Goal: Information Seeking & Learning: Compare options

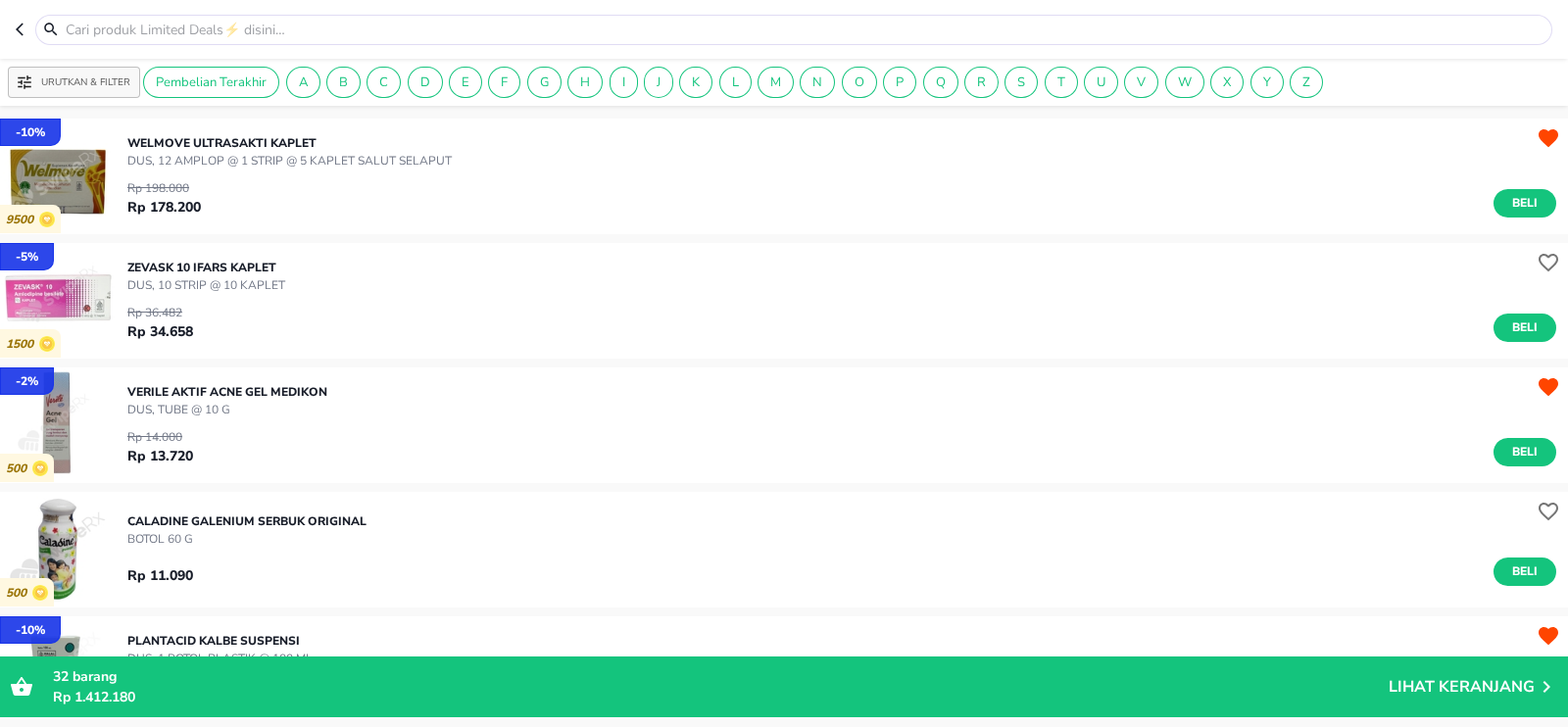
click at [211, 269] on p "ZEVASK 10 Ifars KAPLET" at bounding box center [206, 268] width 157 height 18
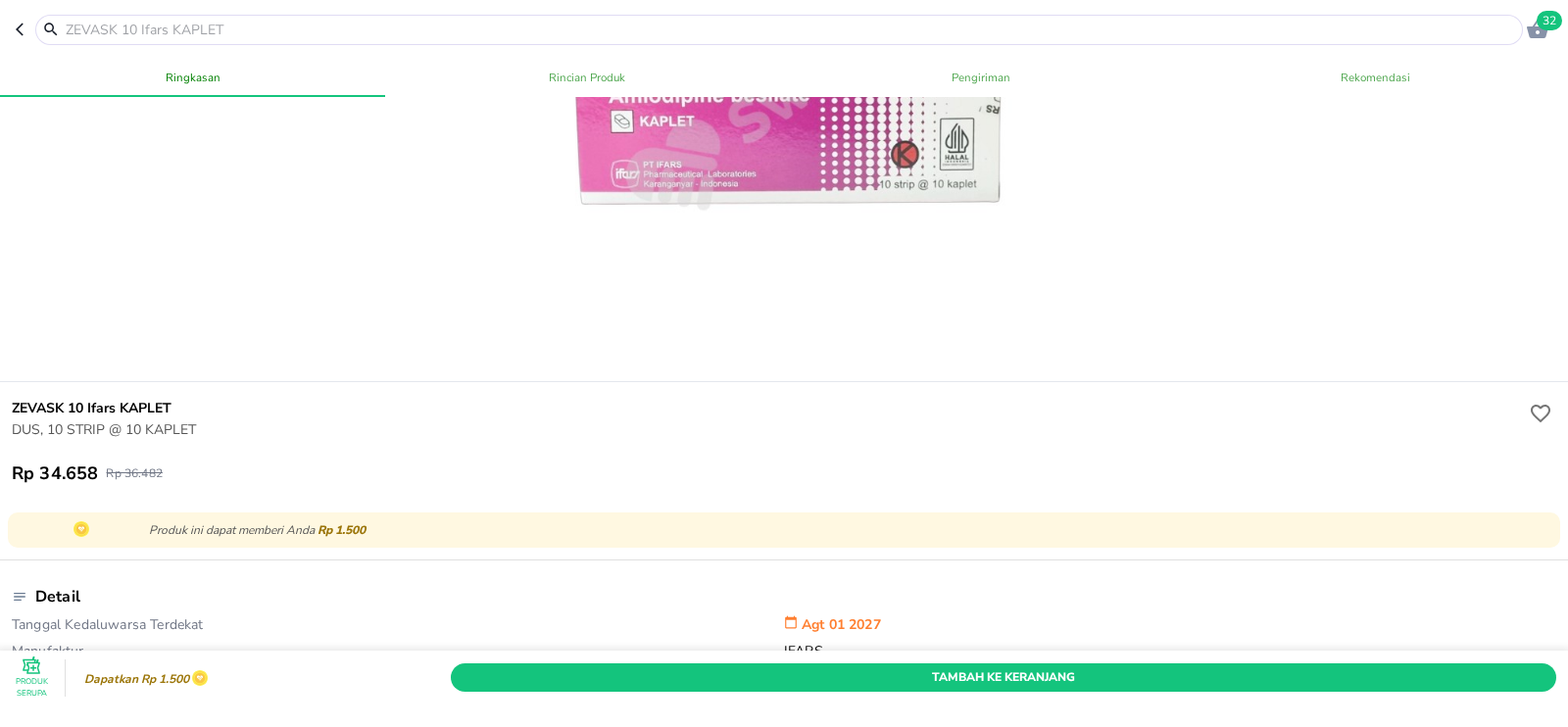
scroll to position [255, 0]
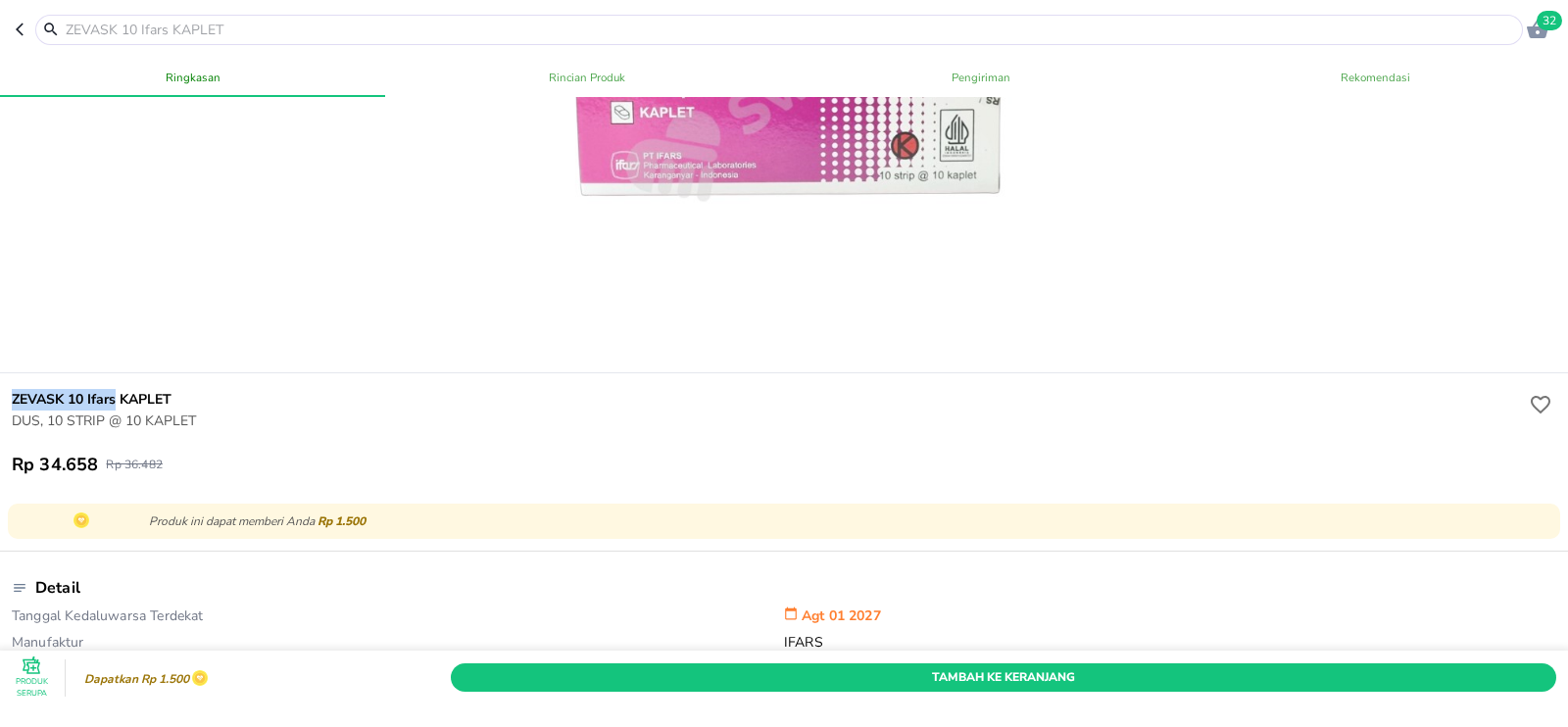
drag, startPoint x: 4, startPoint y: 398, endPoint x: 114, endPoint y: 399, distance: 110.0
click at [114, 399] on div "ZEVASK 10 Ifars KAPLET DUS, 10 STRIP @ 10 KAPLET Rp 34.658 Rp 36.482" at bounding box center [784, 432] width 1576 height 118
click at [20, 30] on icon "button" at bounding box center [24, 30] width 16 height 16
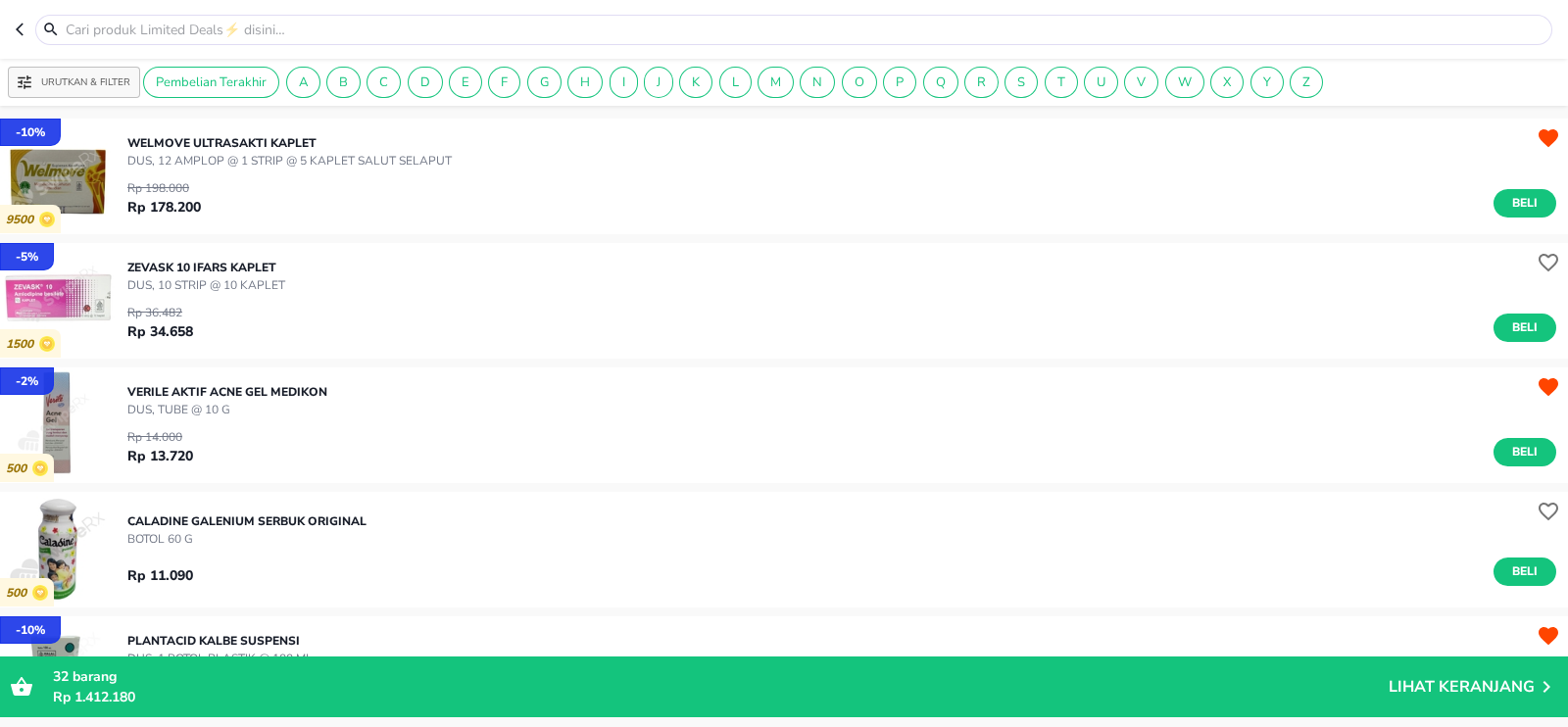
click at [216, 398] on p "VERILE AKTIF ACNE GEL Medikon" at bounding box center [226, 392] width 200 height 18
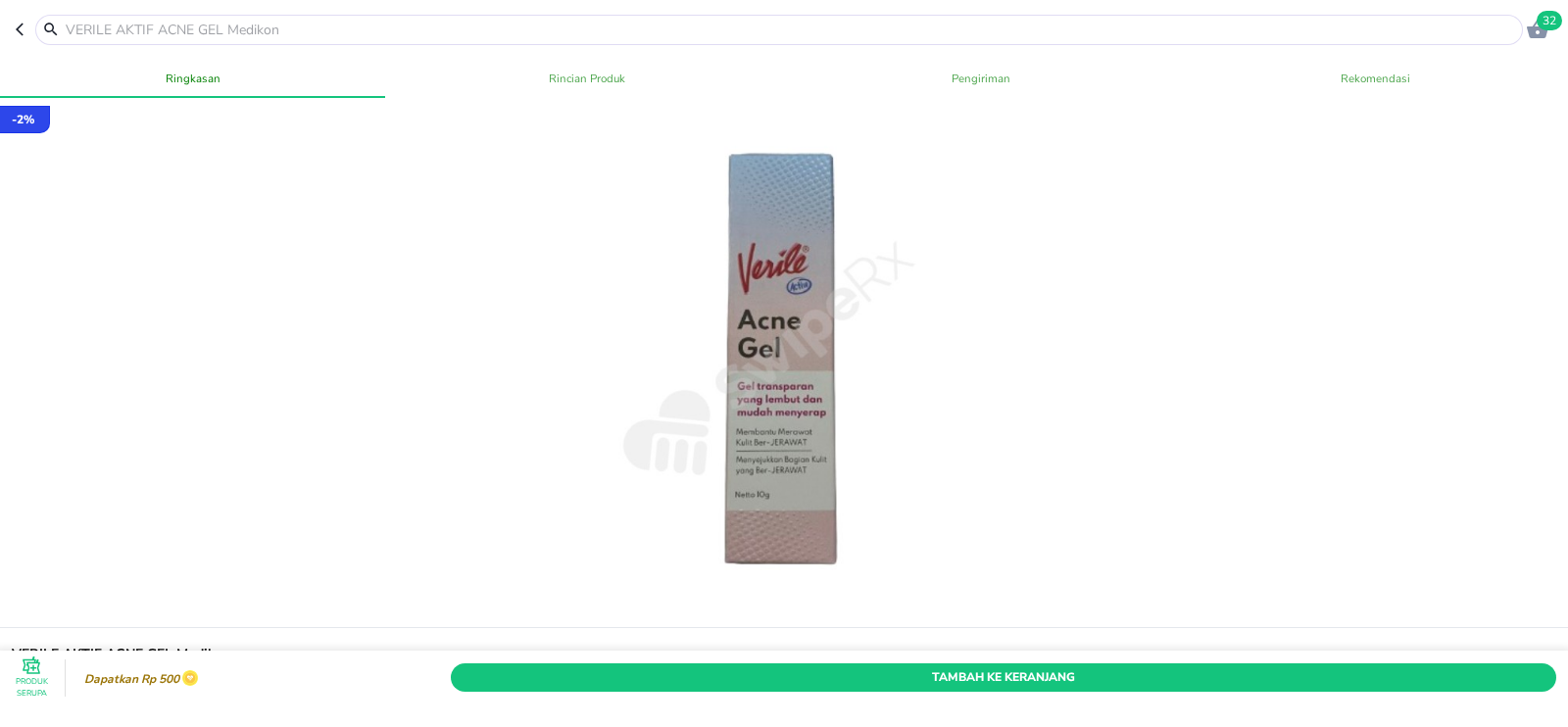
scroll to position [291, 0]
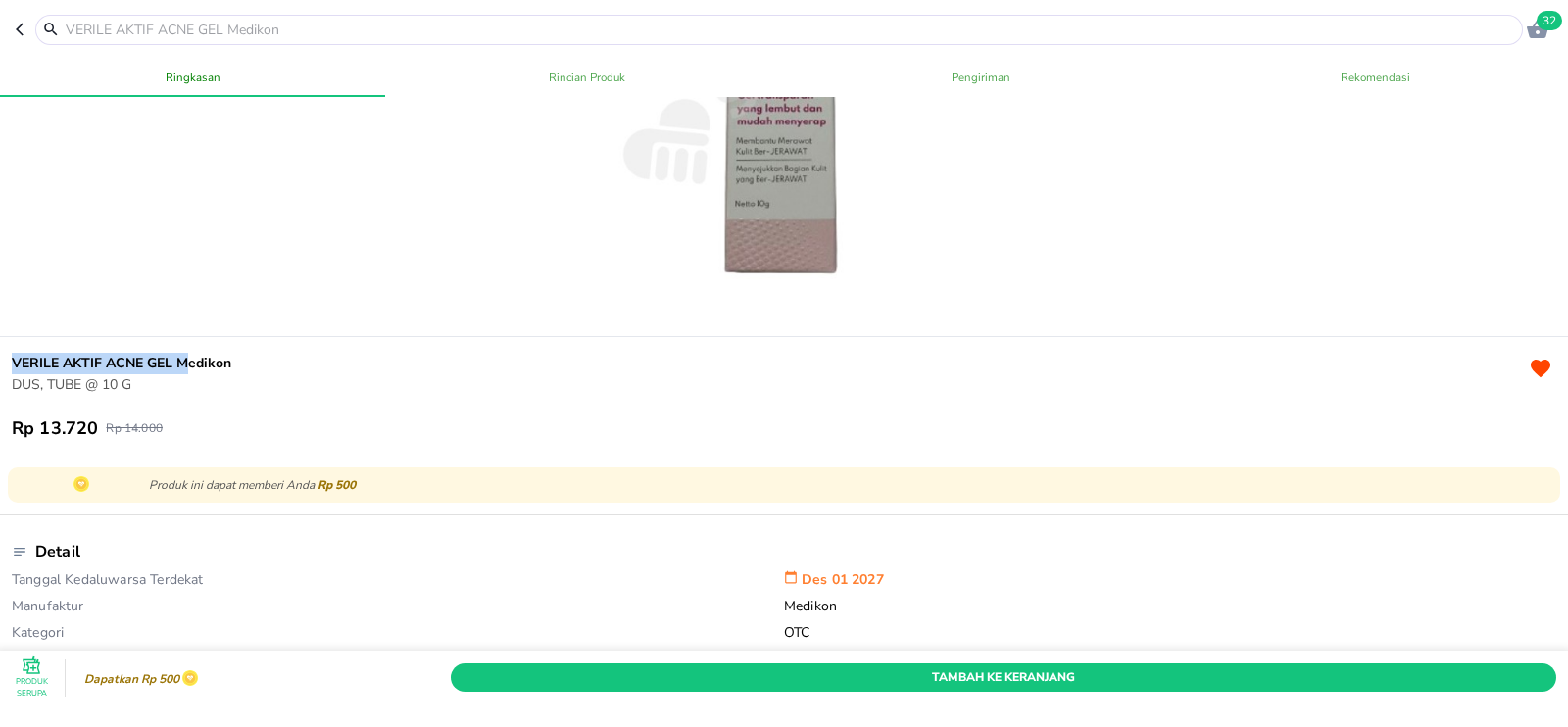
drag, startPoint x: 6, startPoint y: 359, endPoint x: 184, endPoint y: 356, distance: 178.0
click at [184, 356] on div "VERILE AKTIF ACNE GEL Medikon DUS, TUBE @ 10 G Rp 13.720 Rp 14.000" at bounding box center [784, 395] width 1576 height 118
copy h6 "VERILE AKTIF ACNE GEL"
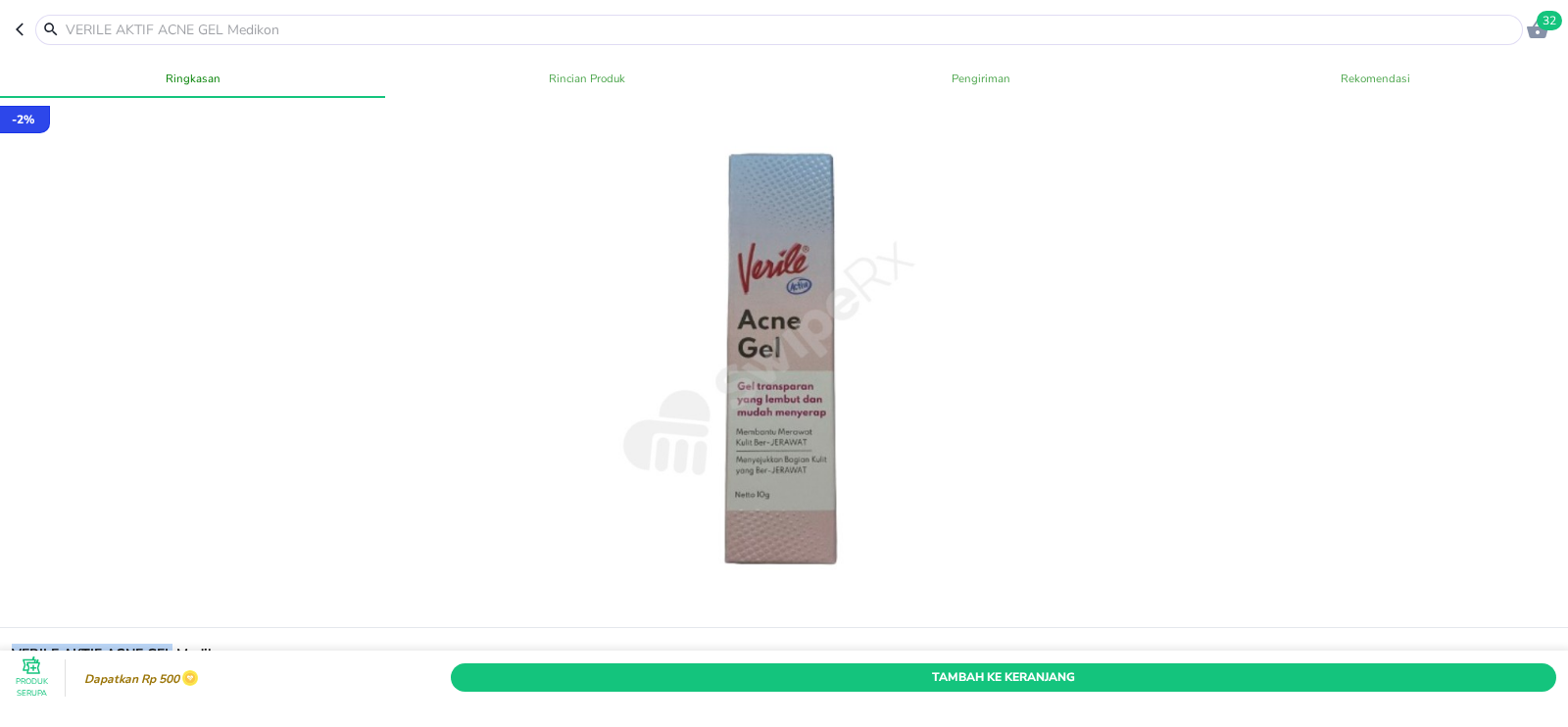
click at [17, 30] on icon "button" at bounding box center [20, 30] width 8 height 13
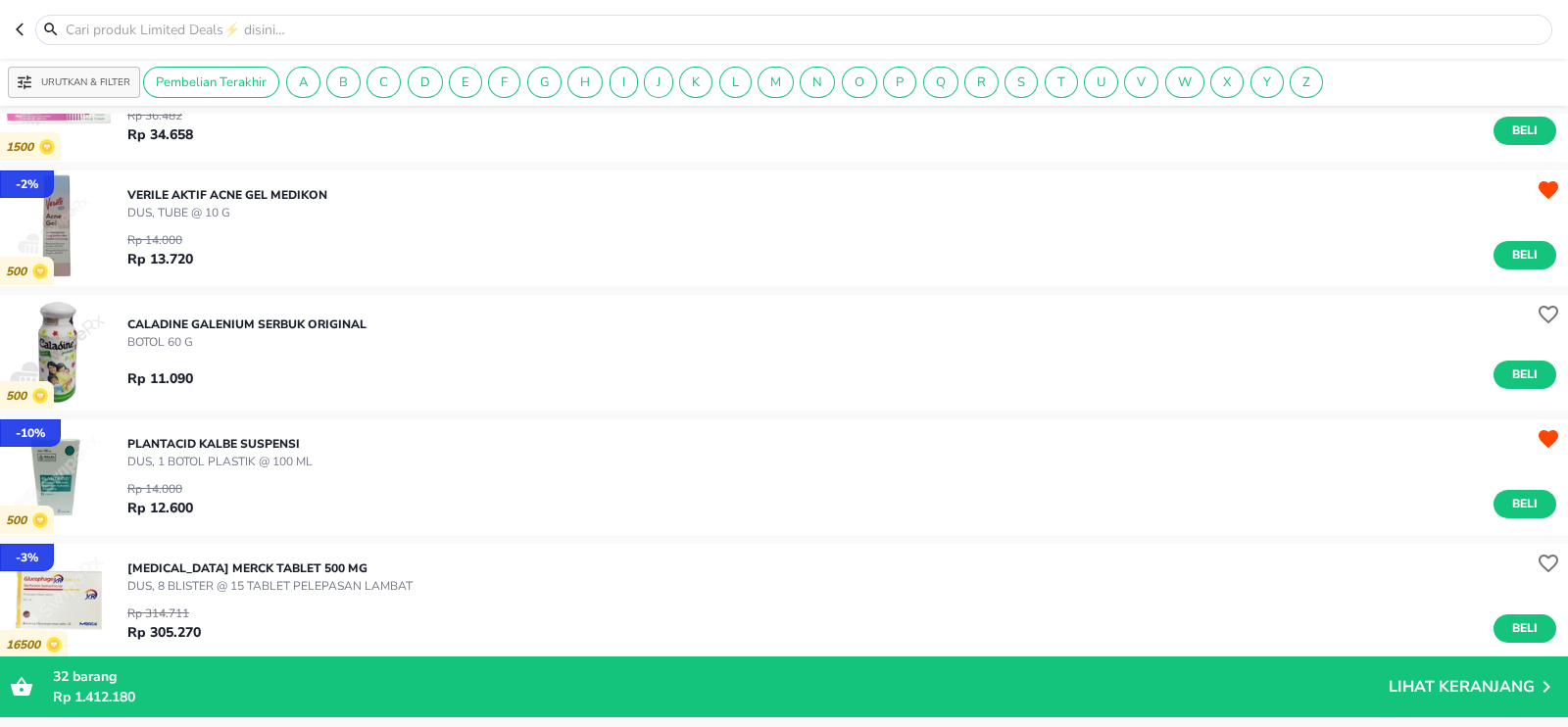
scroll to position [210, 0]
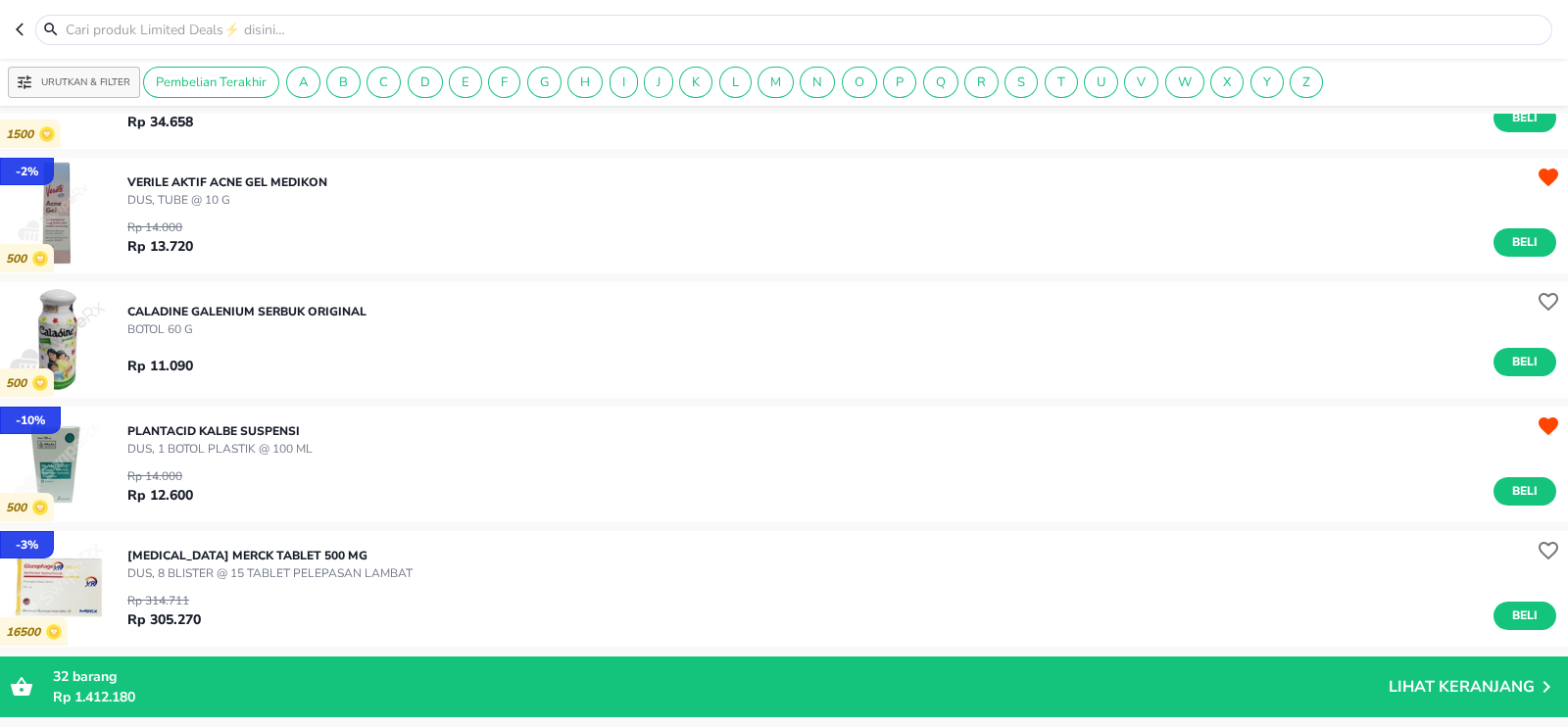
click at [165, 311] on p "CALADINE Galenium SERBUK ORIGINAL" at bounding box center [246, 312] width 239 height 18
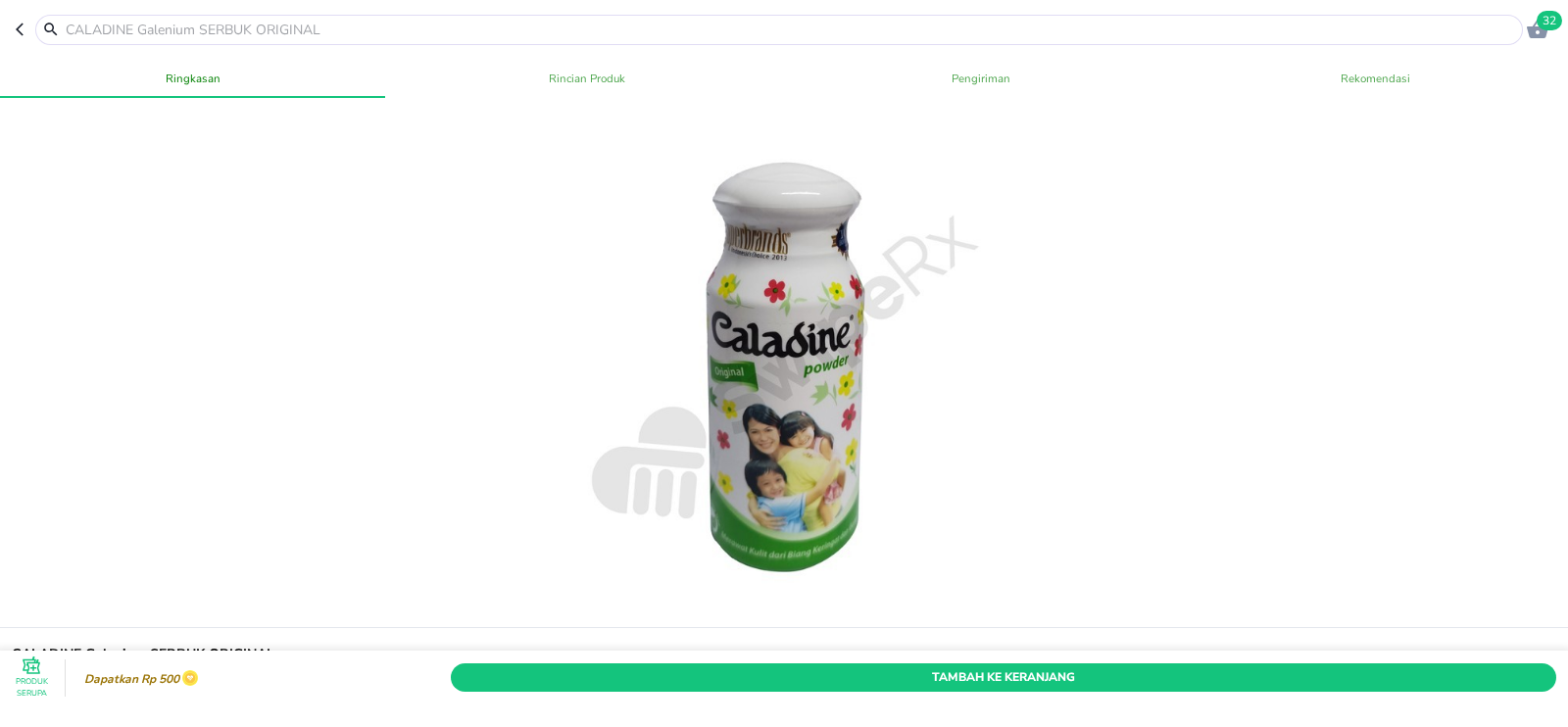
scroll to position [175, 0]
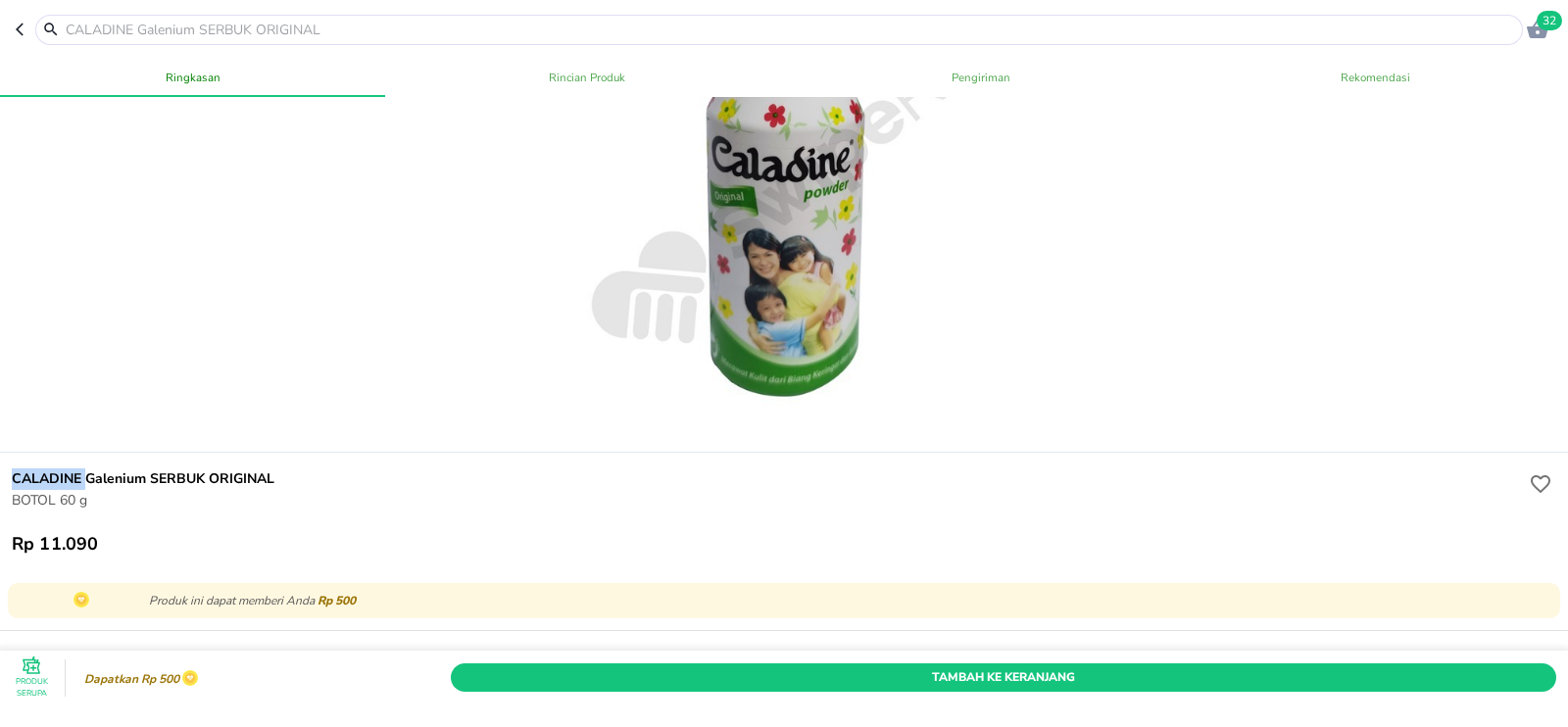
drag, startPoint x: 31, startPoint y: 479, endPoint x: 84, endPoint y: 482, distance: 53.1
click at [84, 482] on div "CALADINE Galenium SERBUK ORIGINAL BOTOL 60 g Rp 11.090" at bounding box center [784, 512] width 1576 height 118
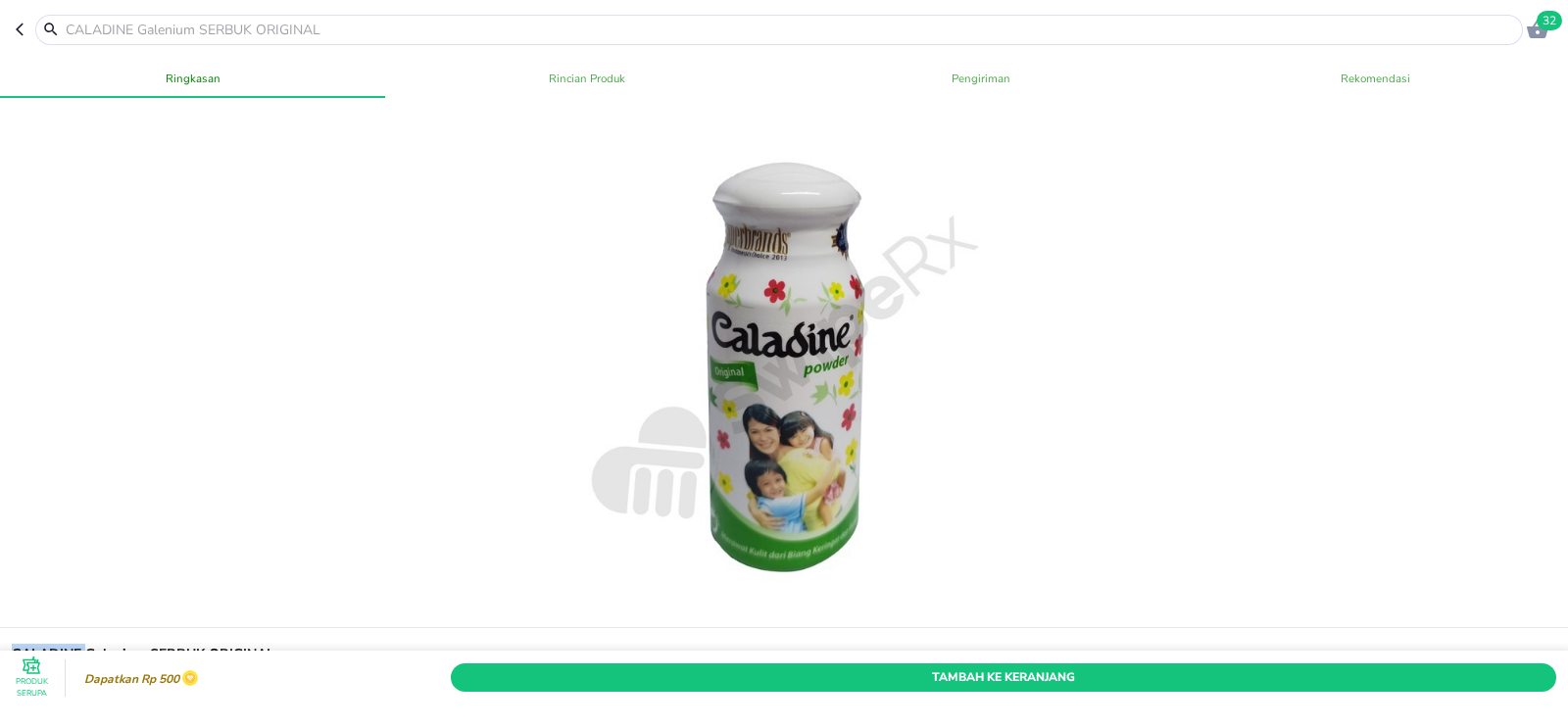
click at [24, 30] on icon "button" at bounding box center [24, 30] width 16 height 16
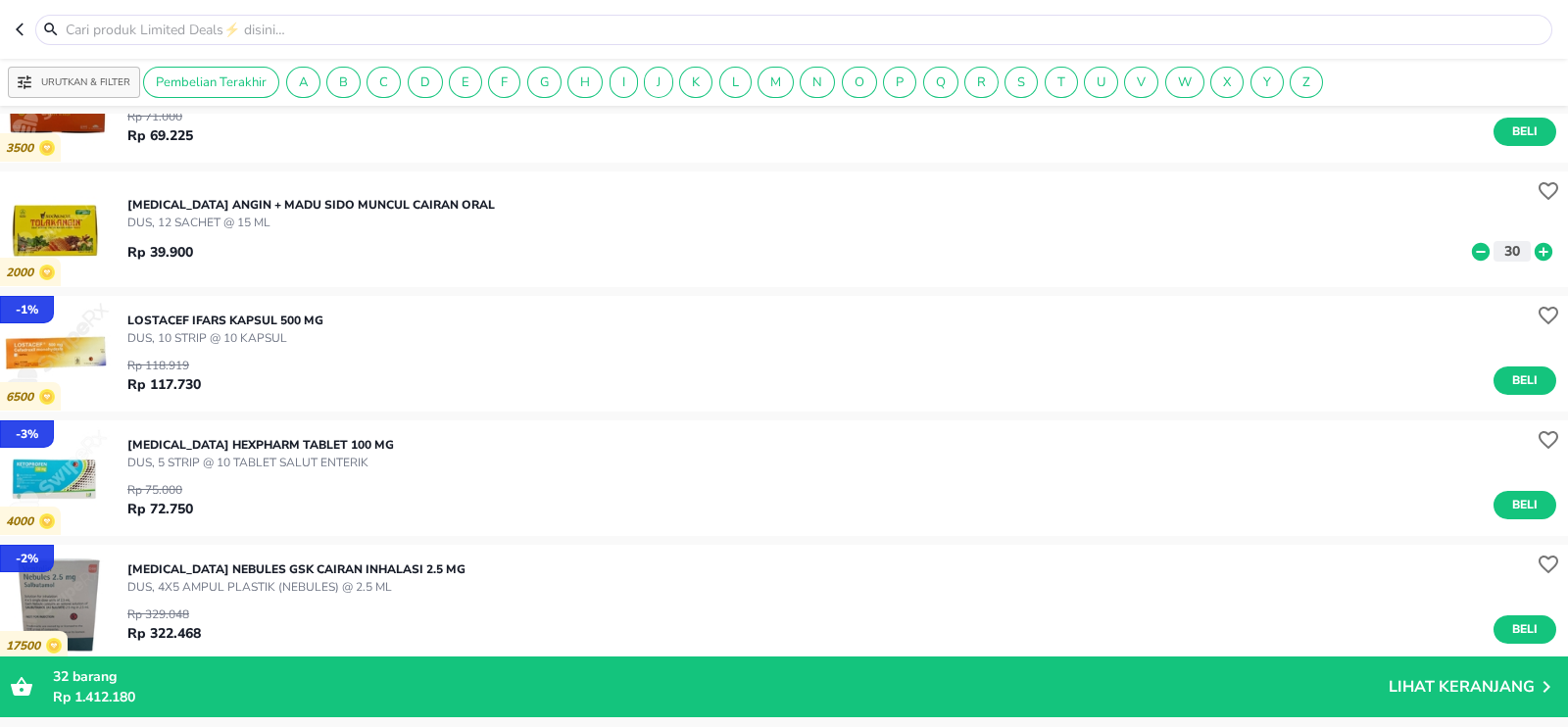
scroll to position [1190, 0]
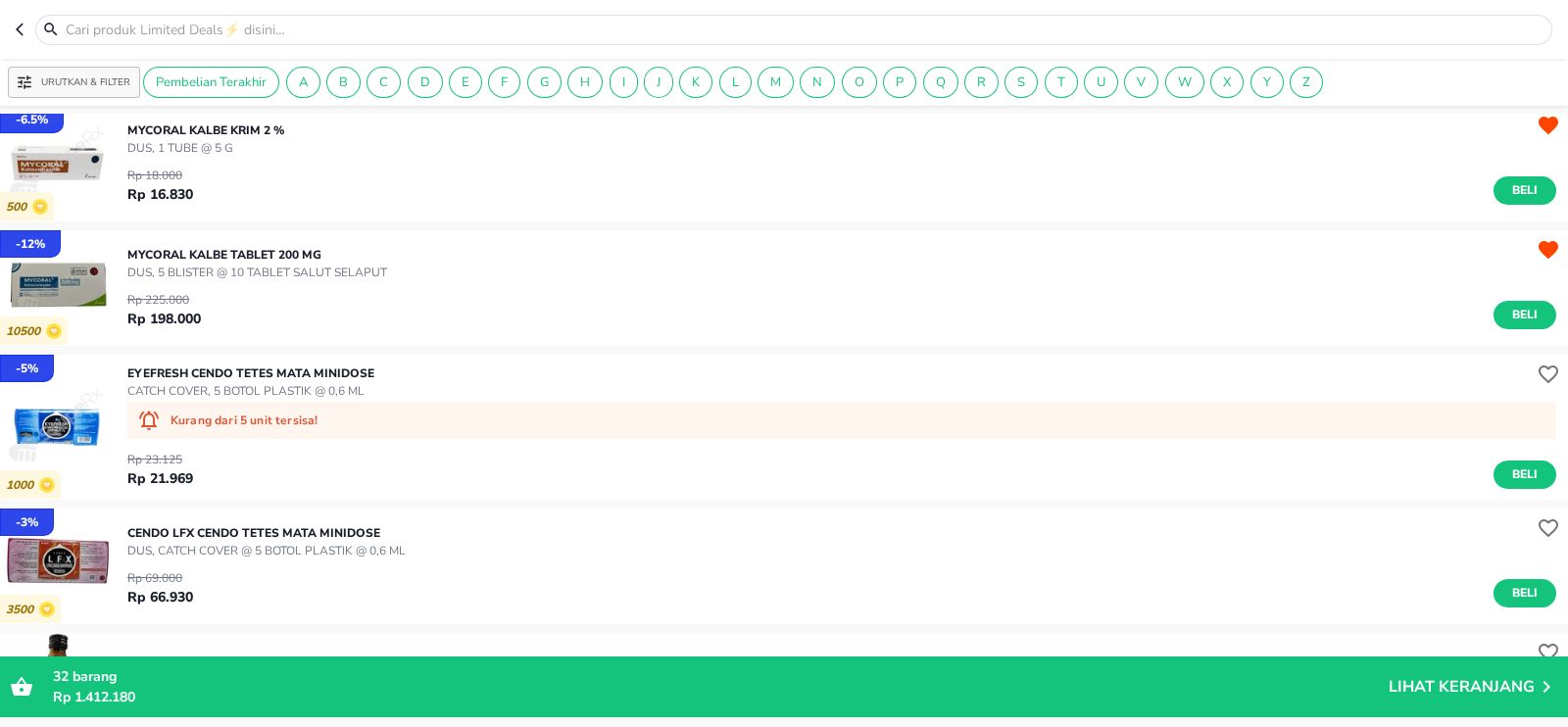
scroll to position [854, 0]
click at [201, 374] on p "EYEFRESH Cendo TETES MATA Minidose" at bounding box center [250, 372] width 247 height 18
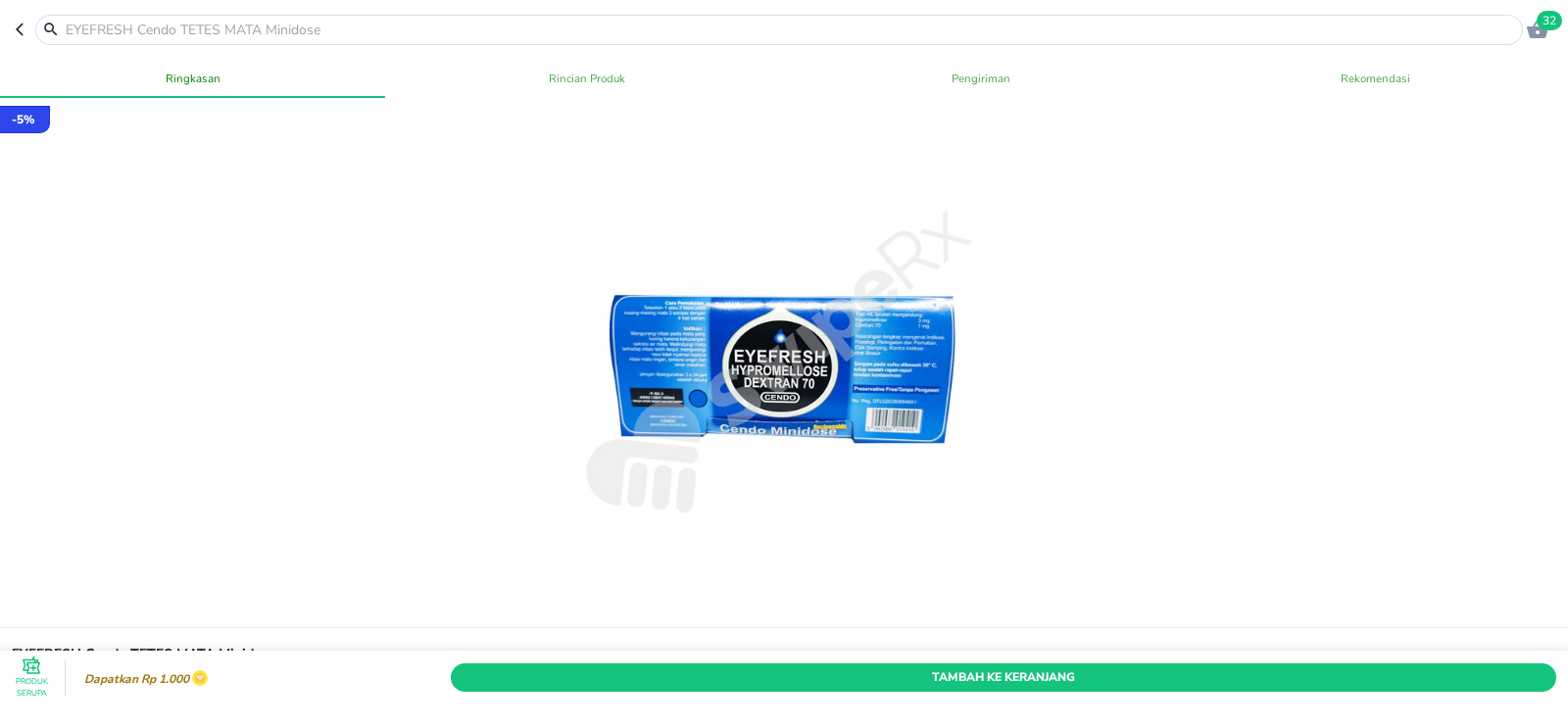
click at [26, 27] on icon "button" at bounding box center [24, 30] width 16 height 16
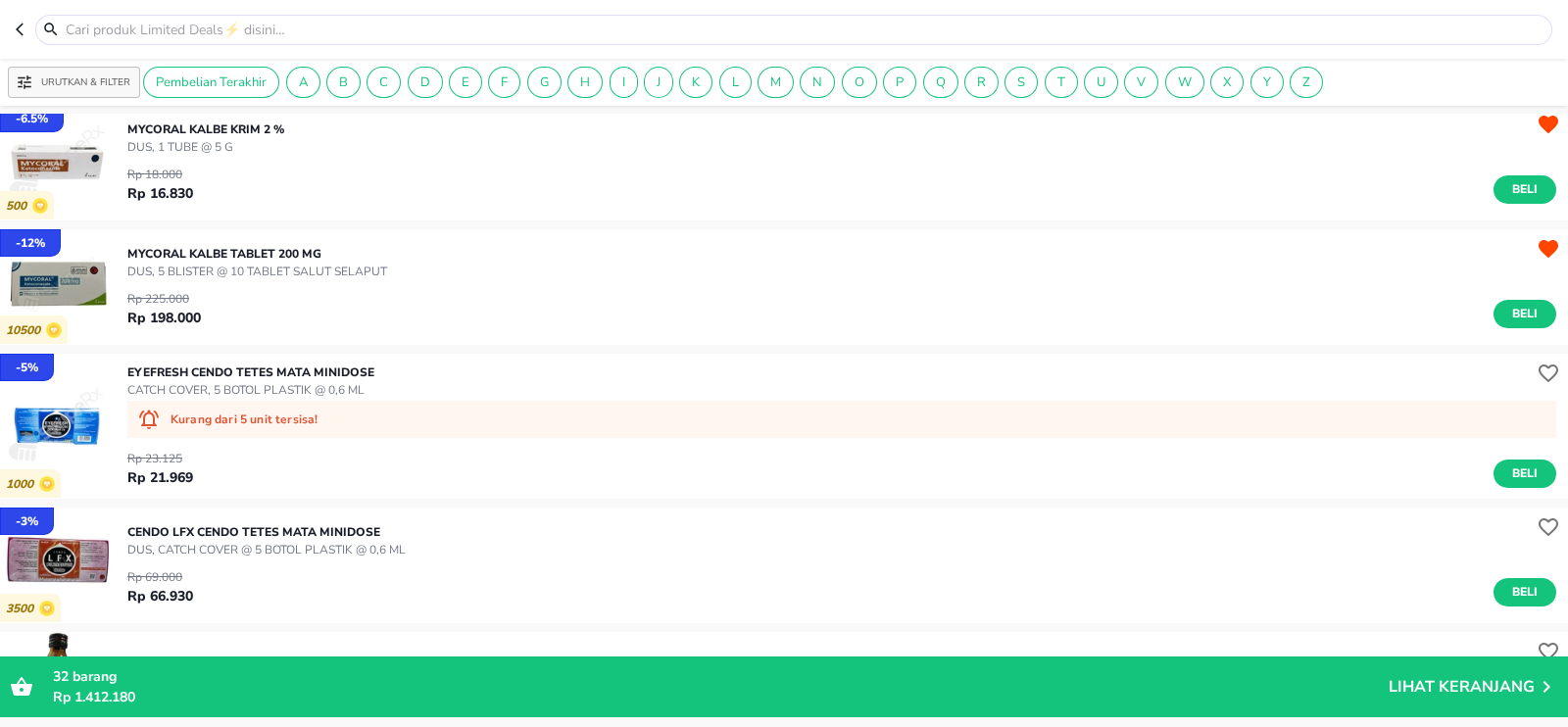
scroll to position [1097, 0]
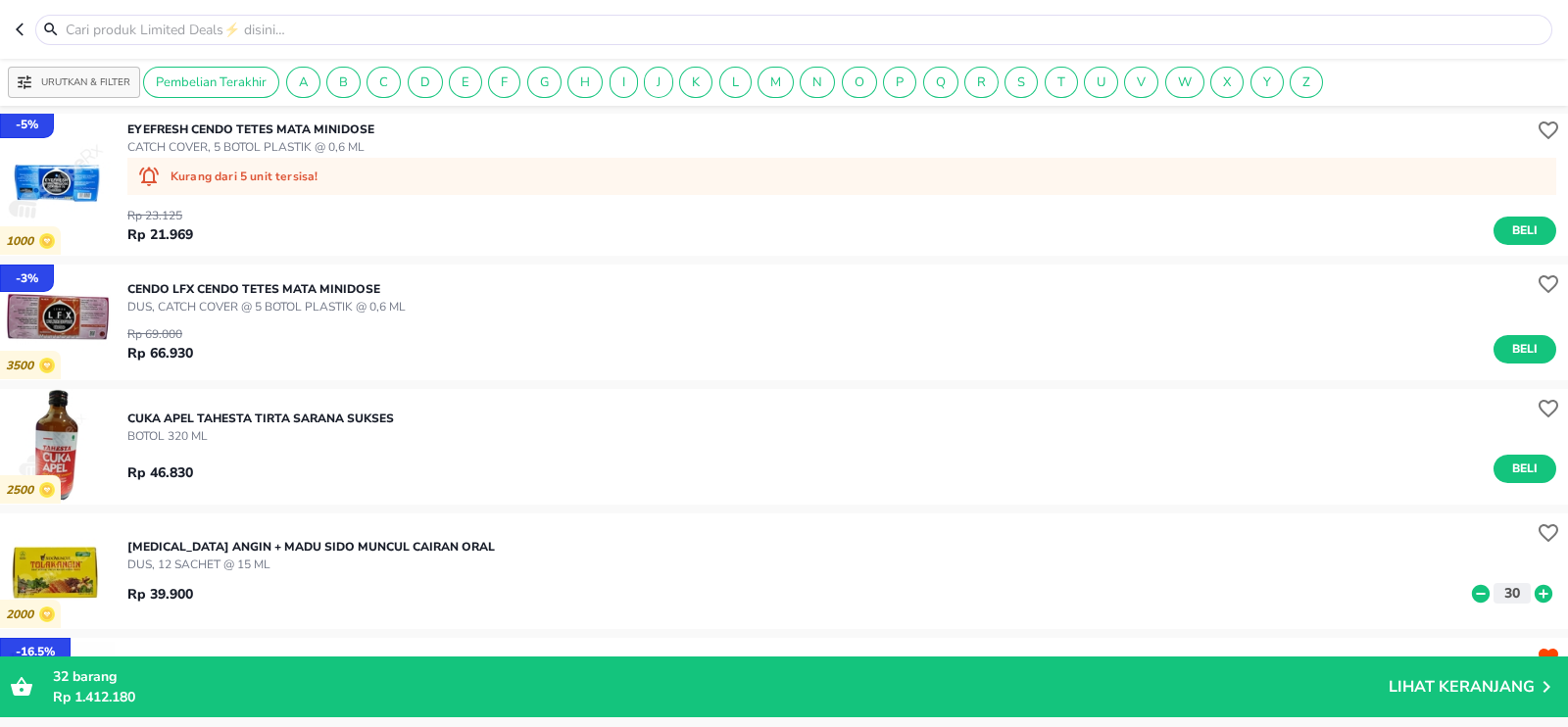
click at [211, 289] on p "CENDO LFX Cendo TETES MATA Minidose" at bounding box center [266, 289] width 279 height 18
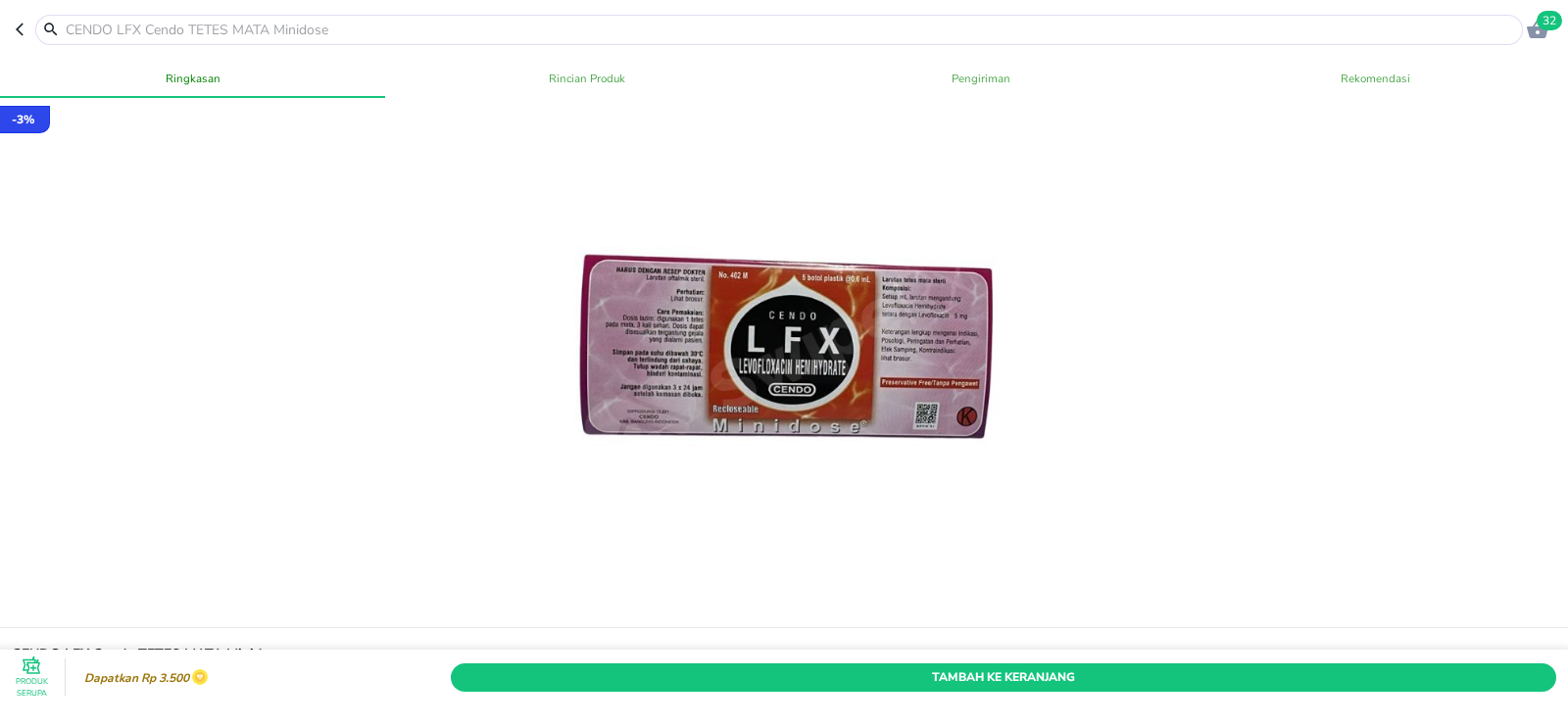
scroll to position [242, 0]
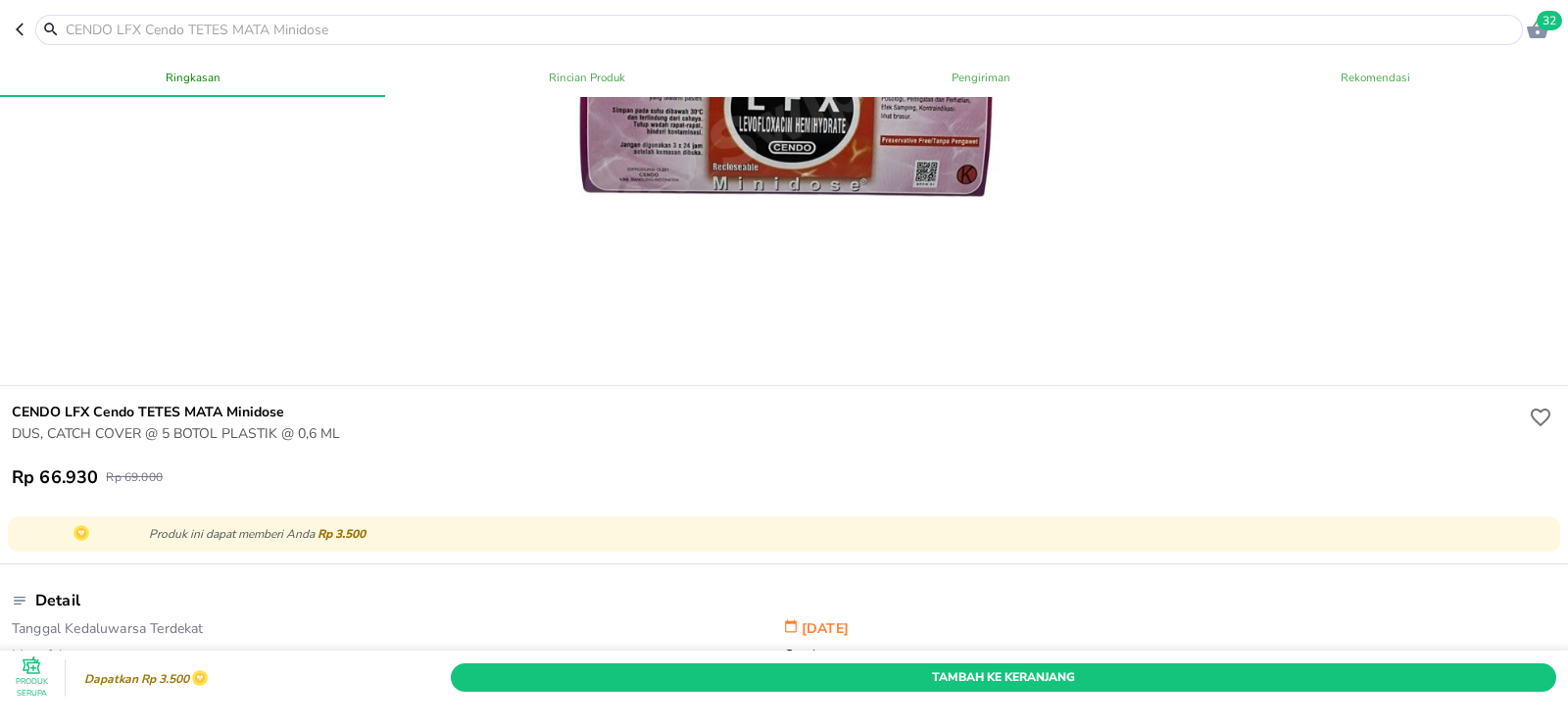
click at [23, 415] on h6 "CENDO LFX Cendo TETES MATA Minidose" at bounding box center [768, 412] width 1513 height 22
copy h6 "CENDO LFX Cendo TETES MATA Minidose"
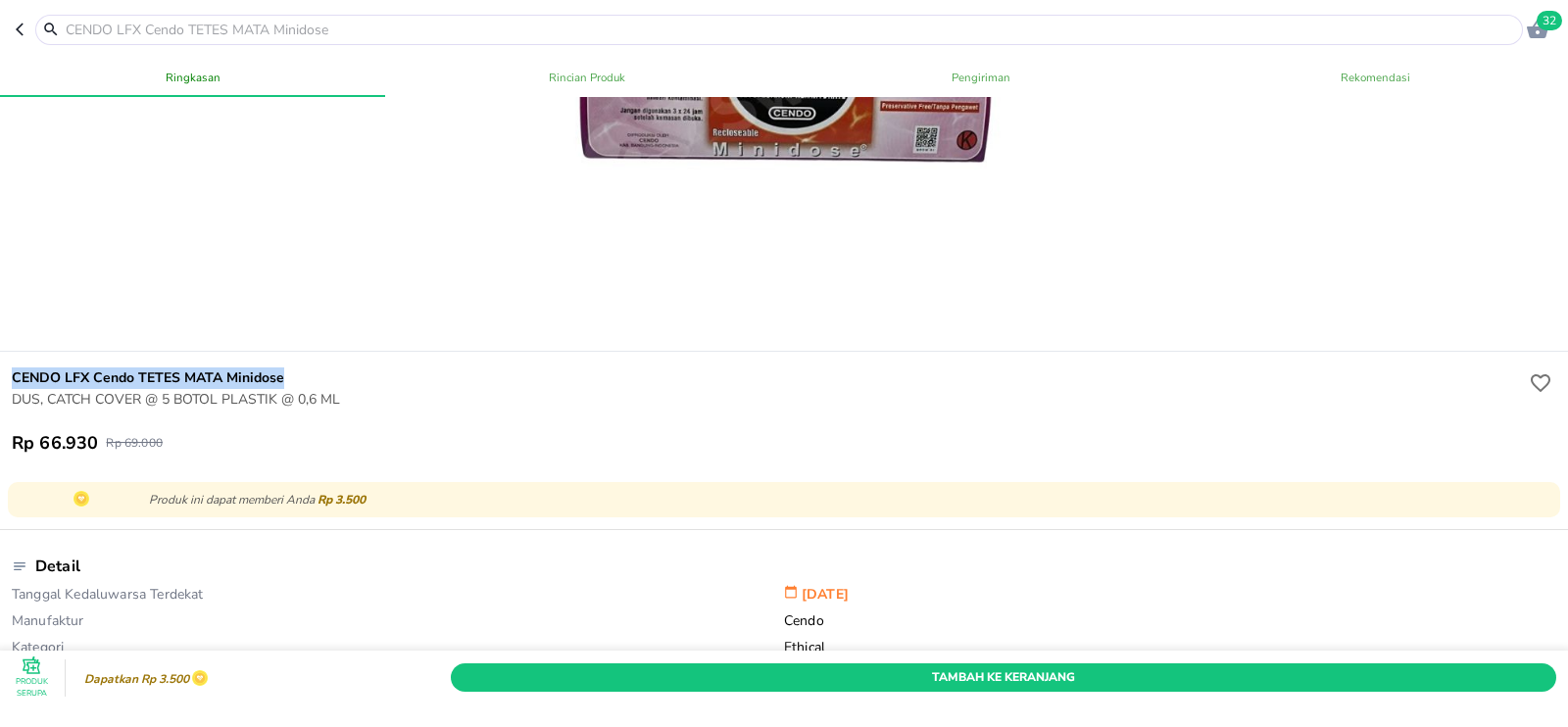
scroll to position [278, 0]
copy h6 "CENDO LFX Cendo TETES MATA Minidose"
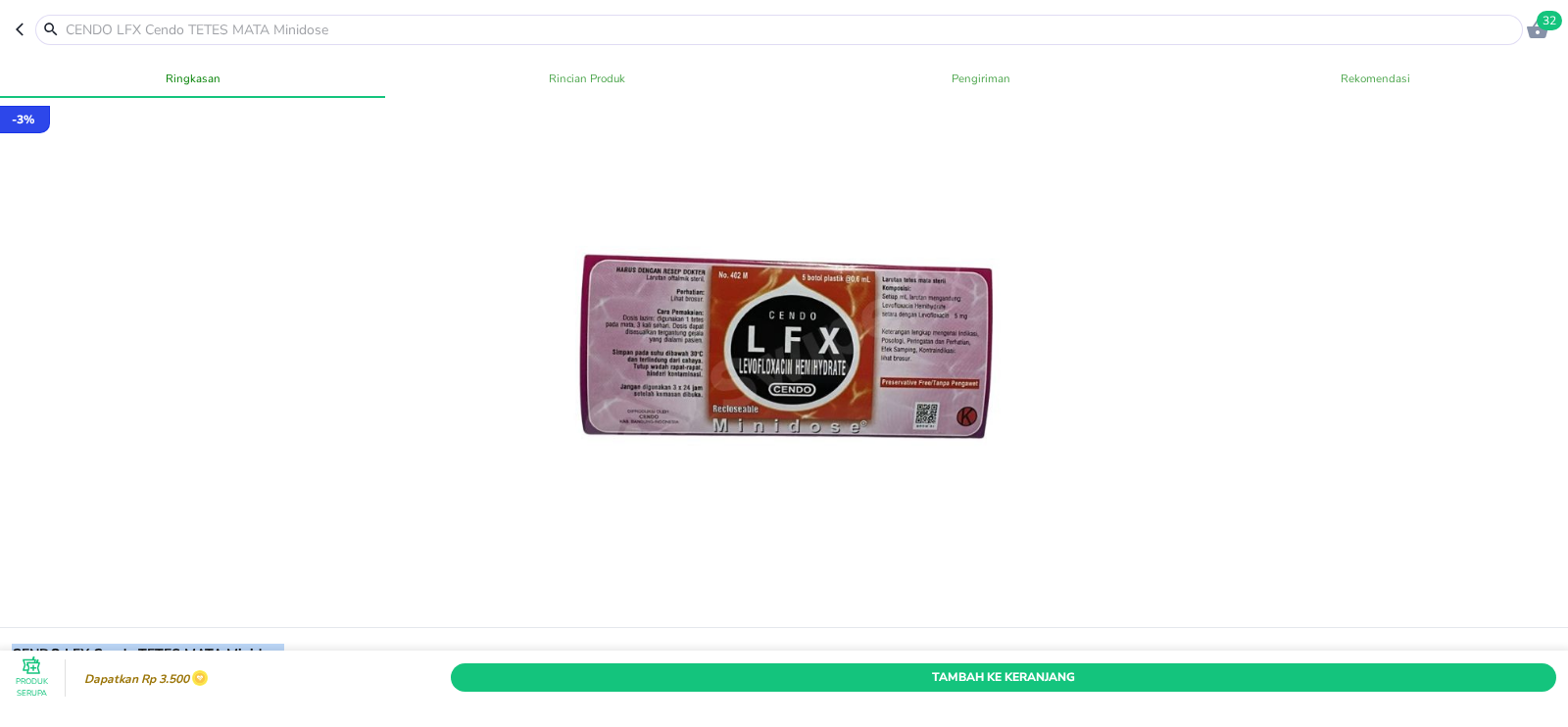
scroll to position [242, 0]
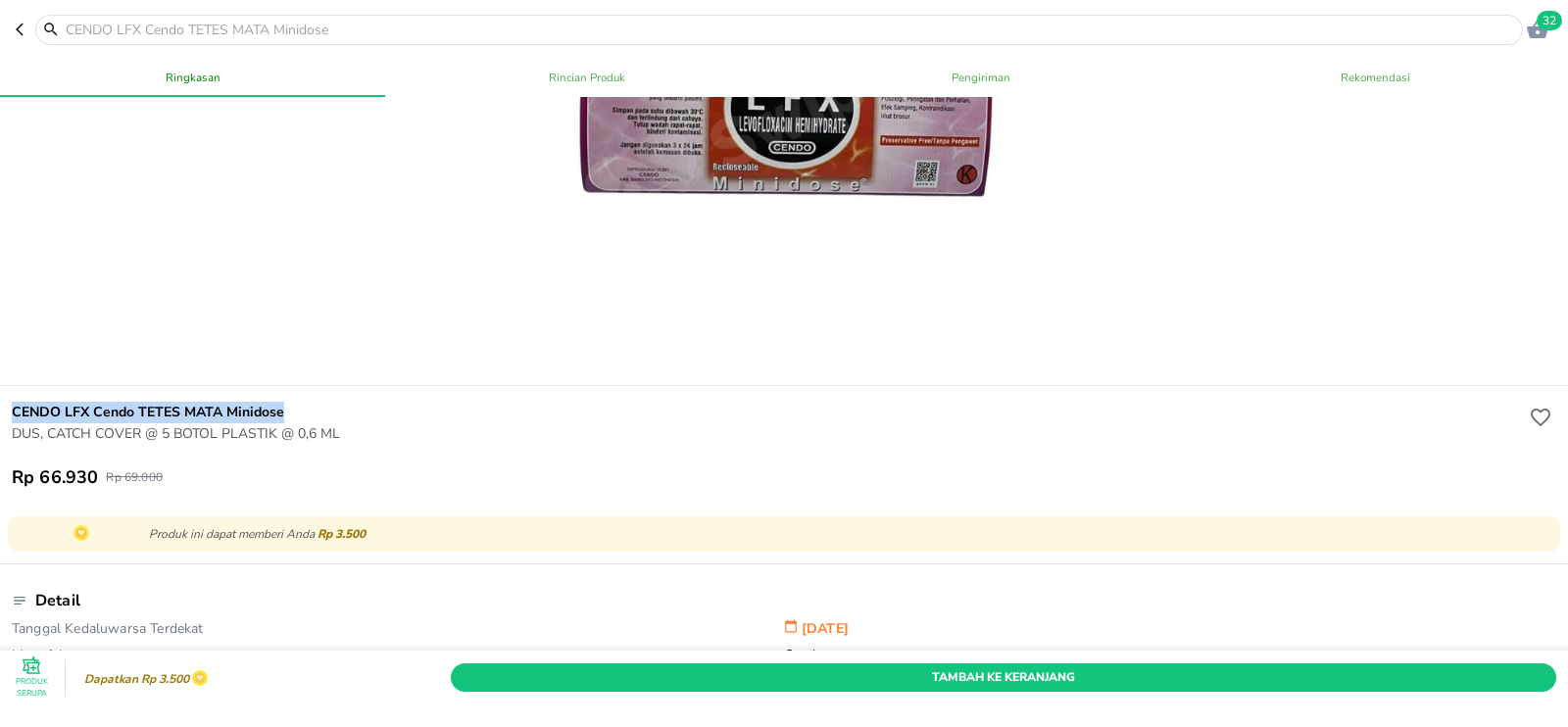
copy h6 "CENDO LFX Cendo TETES MATA Minidose"
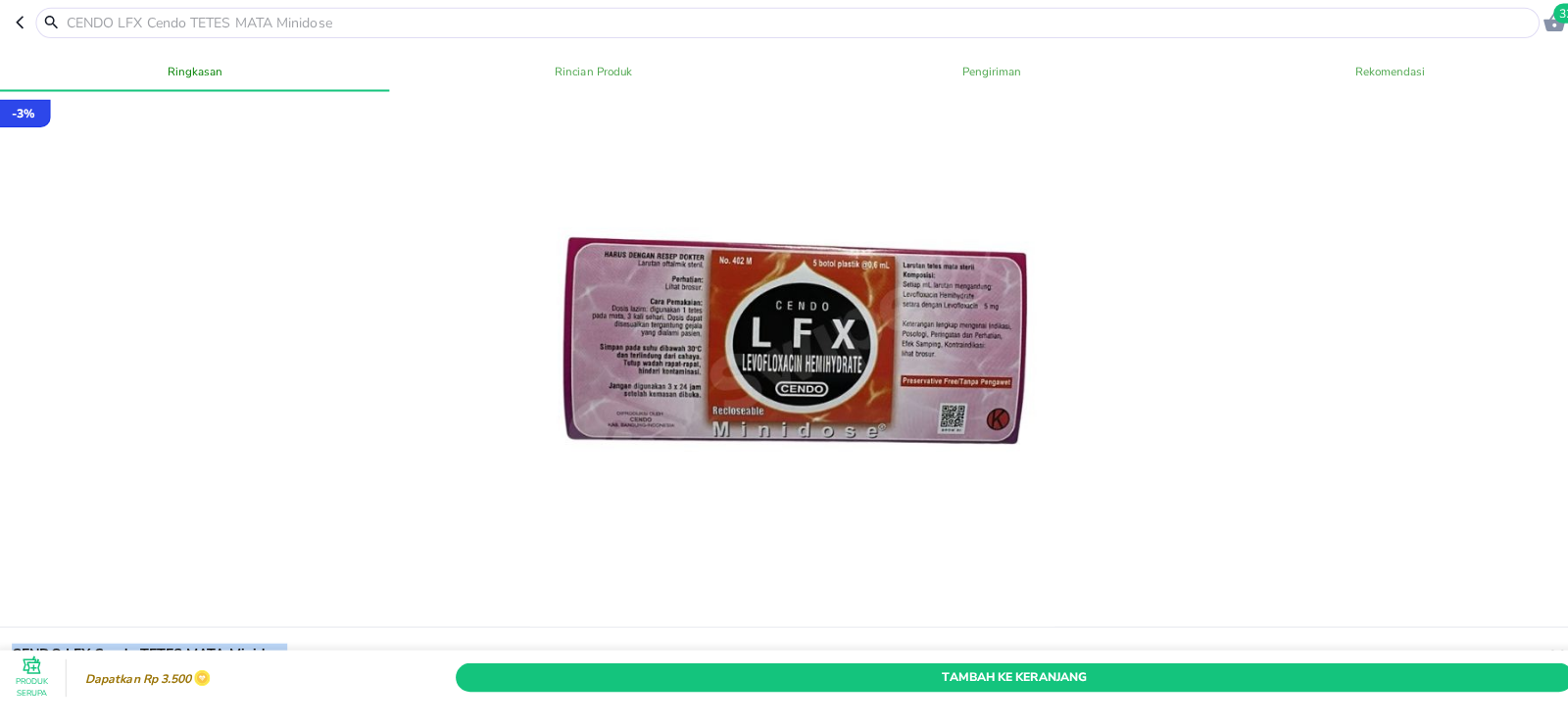
scroll to position [0, 0]
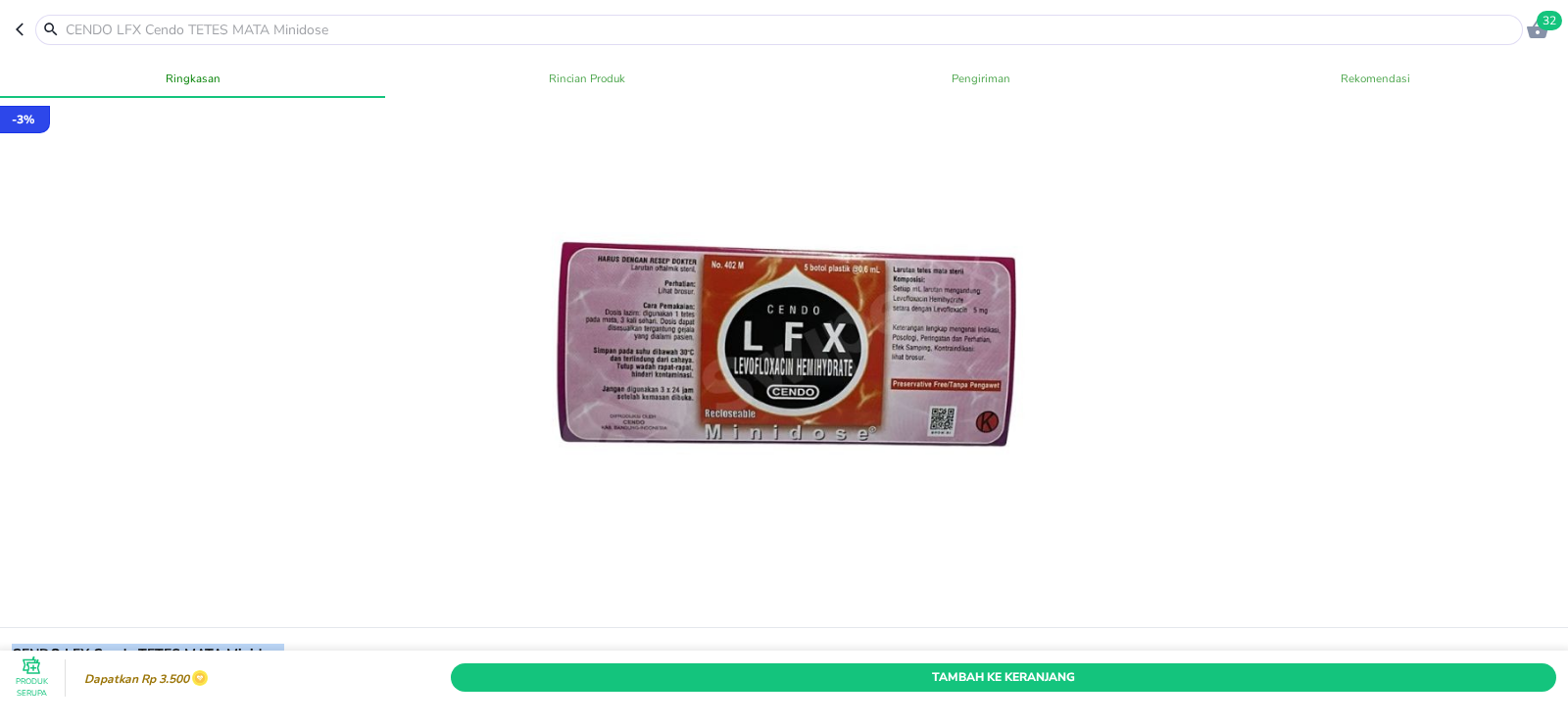
click at [25, 32] on icon "button" at bounding box center [24, 30] width 16 height 16
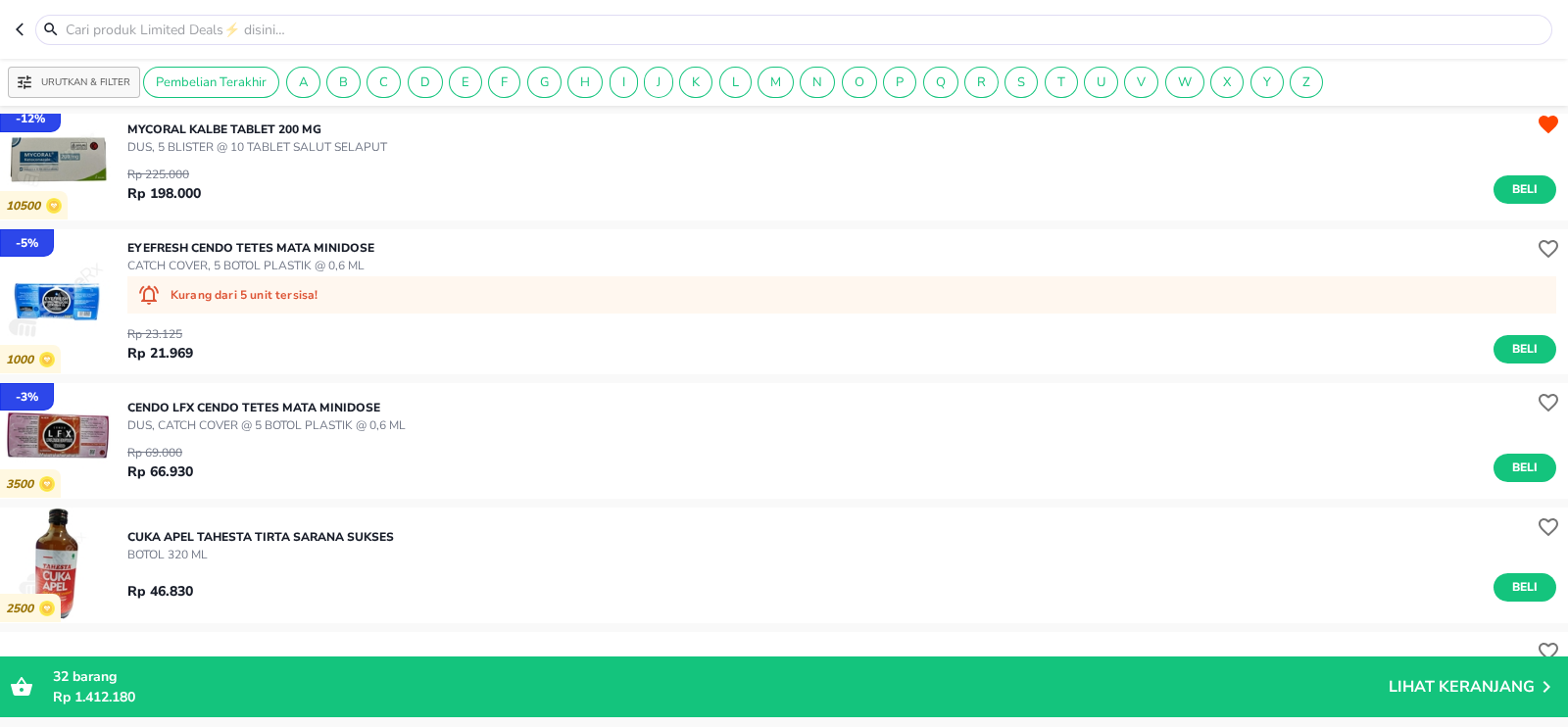
scroll to position [1114, 0]
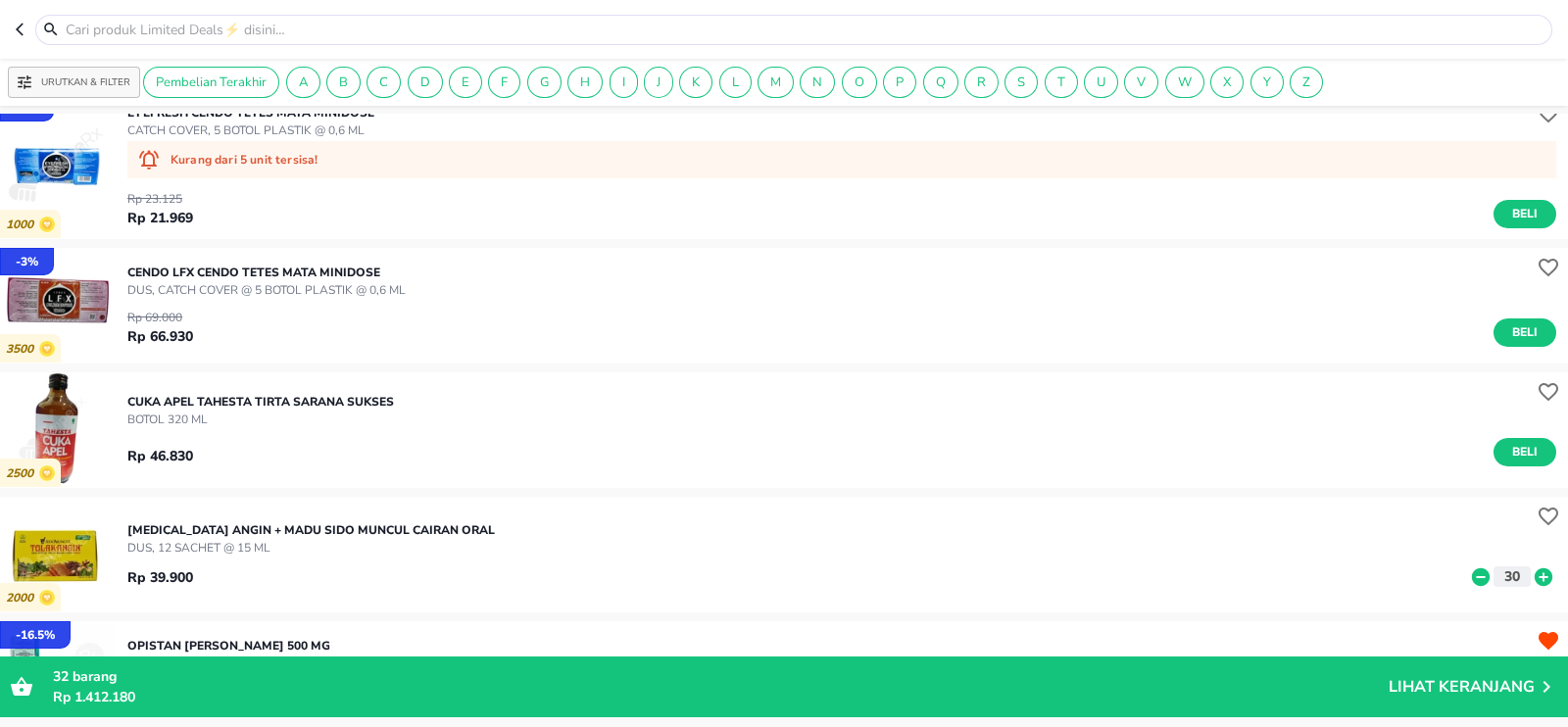
click at [212, 398] on p "CUKA APEL TAHESTA Tirta Sarana Sukses" at bounding box center [260, 401] width 267 height 18
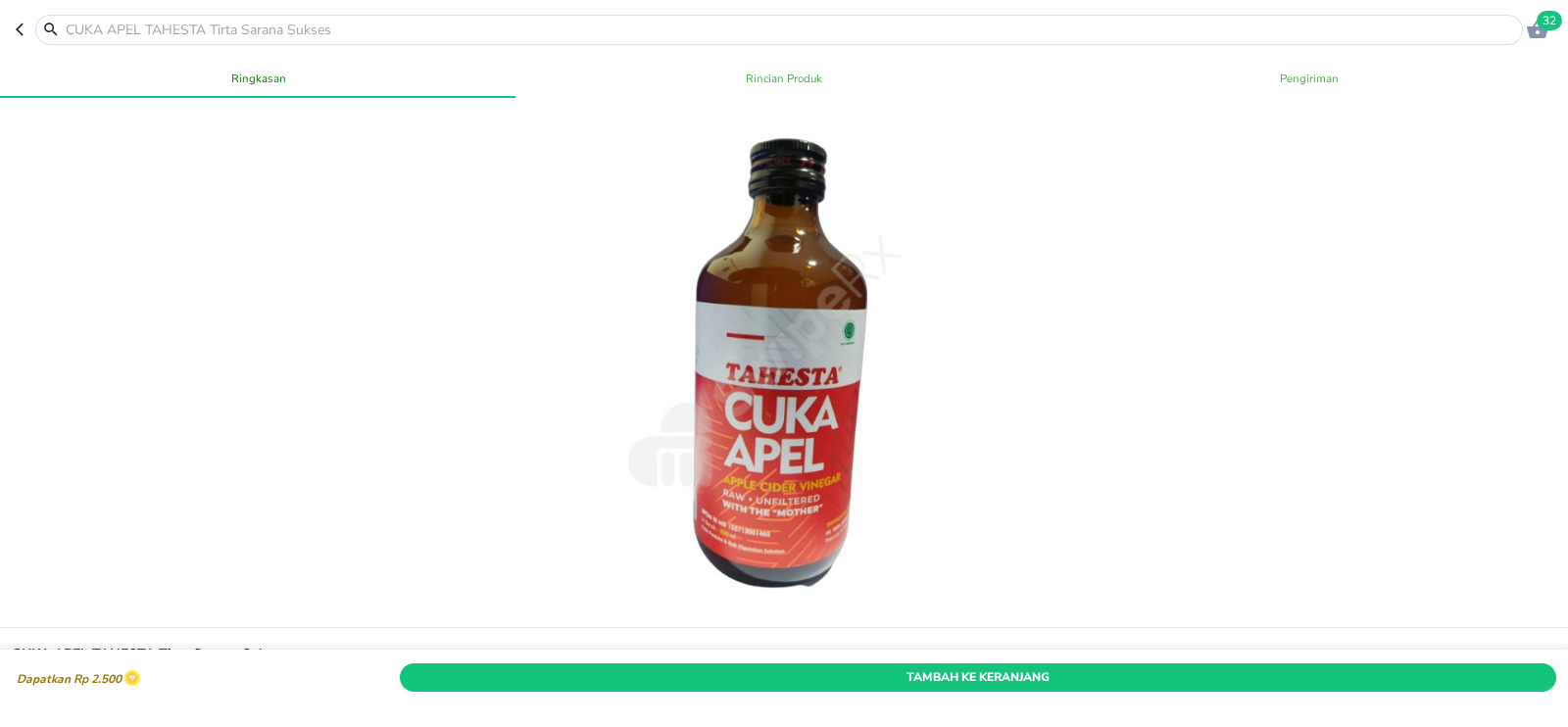
click at [20, 27] on icon "button" at bounding box center [20, 30] width 8 height 13
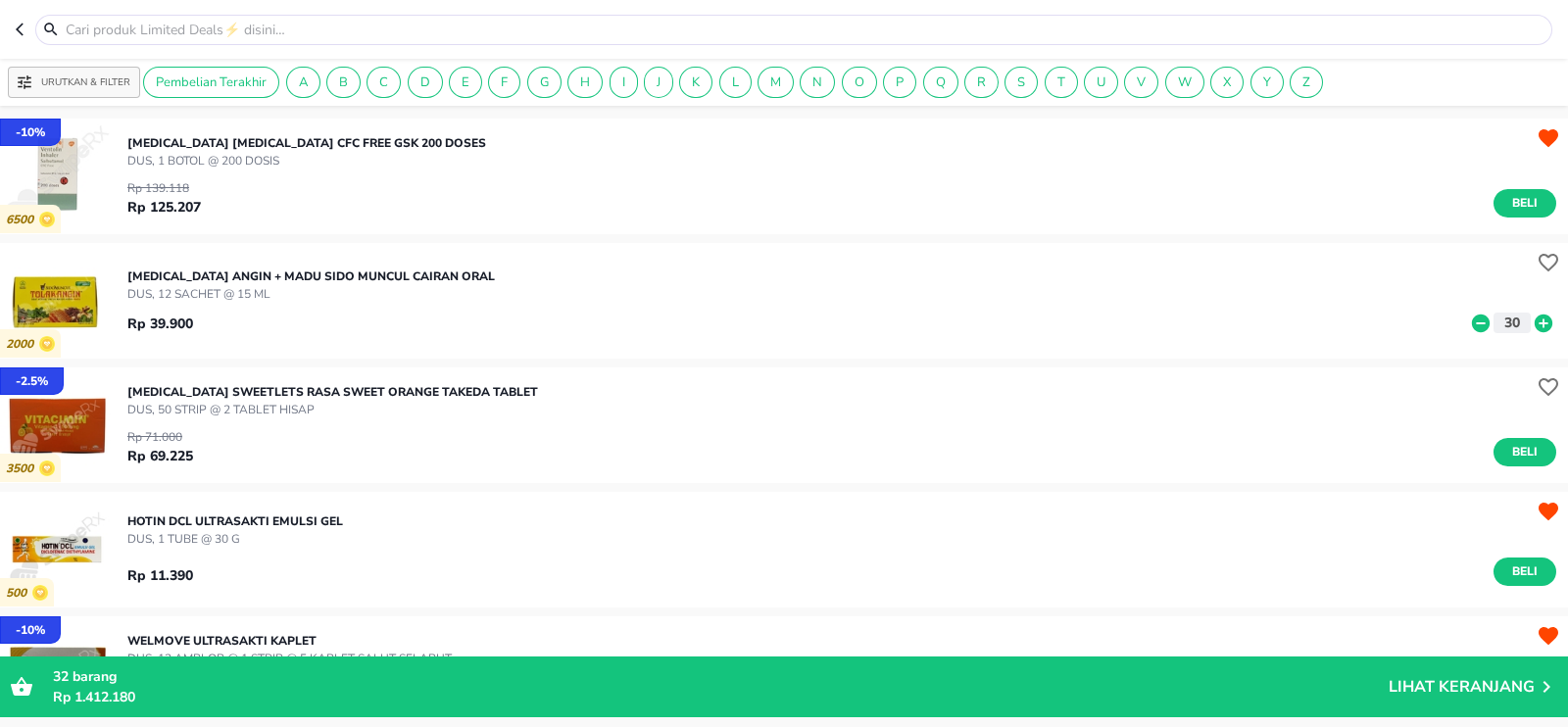
click at [224, 402] on p "DUS, 50 STRIP @ 2 TABLET HISAP" at bounding box center [332, 409] width 410 height 18
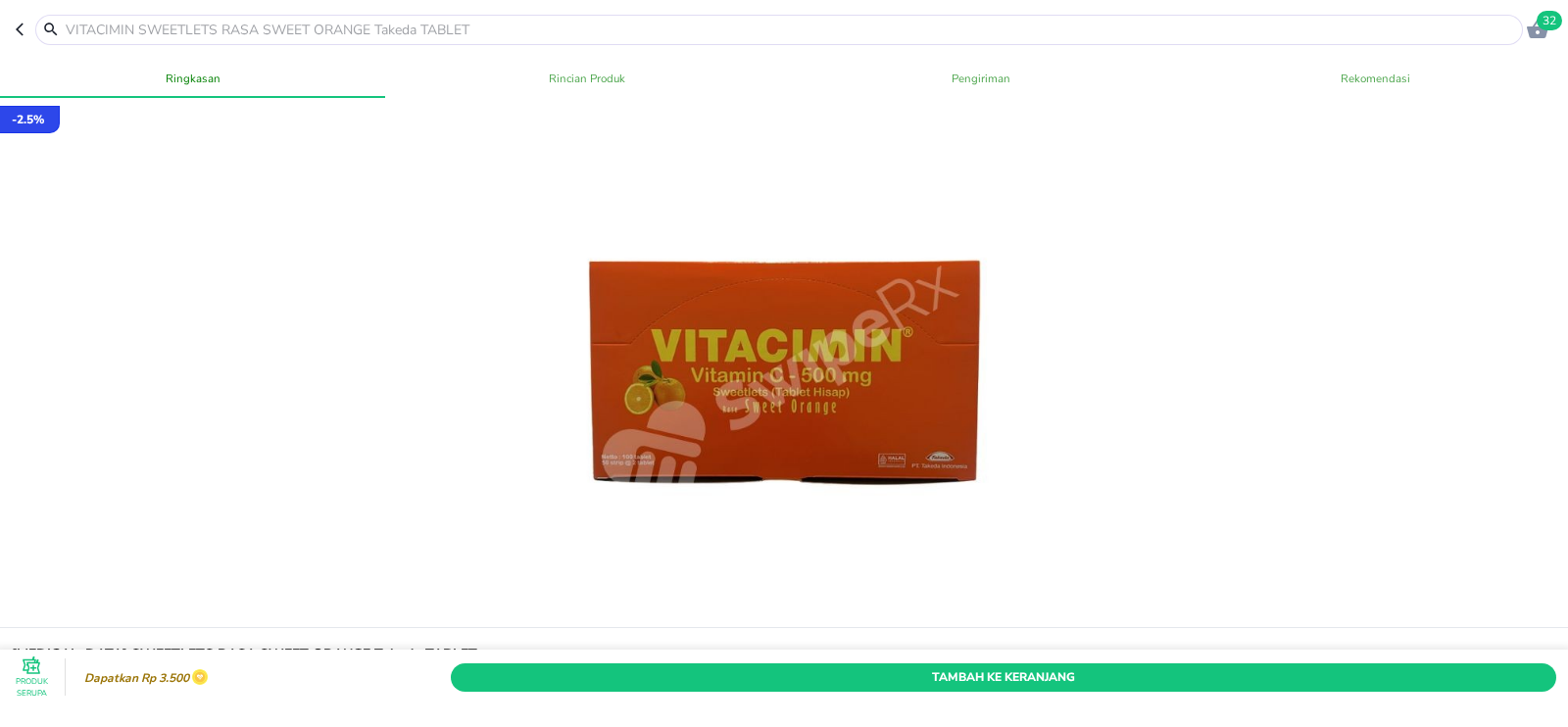
scroll to position [311, 0]
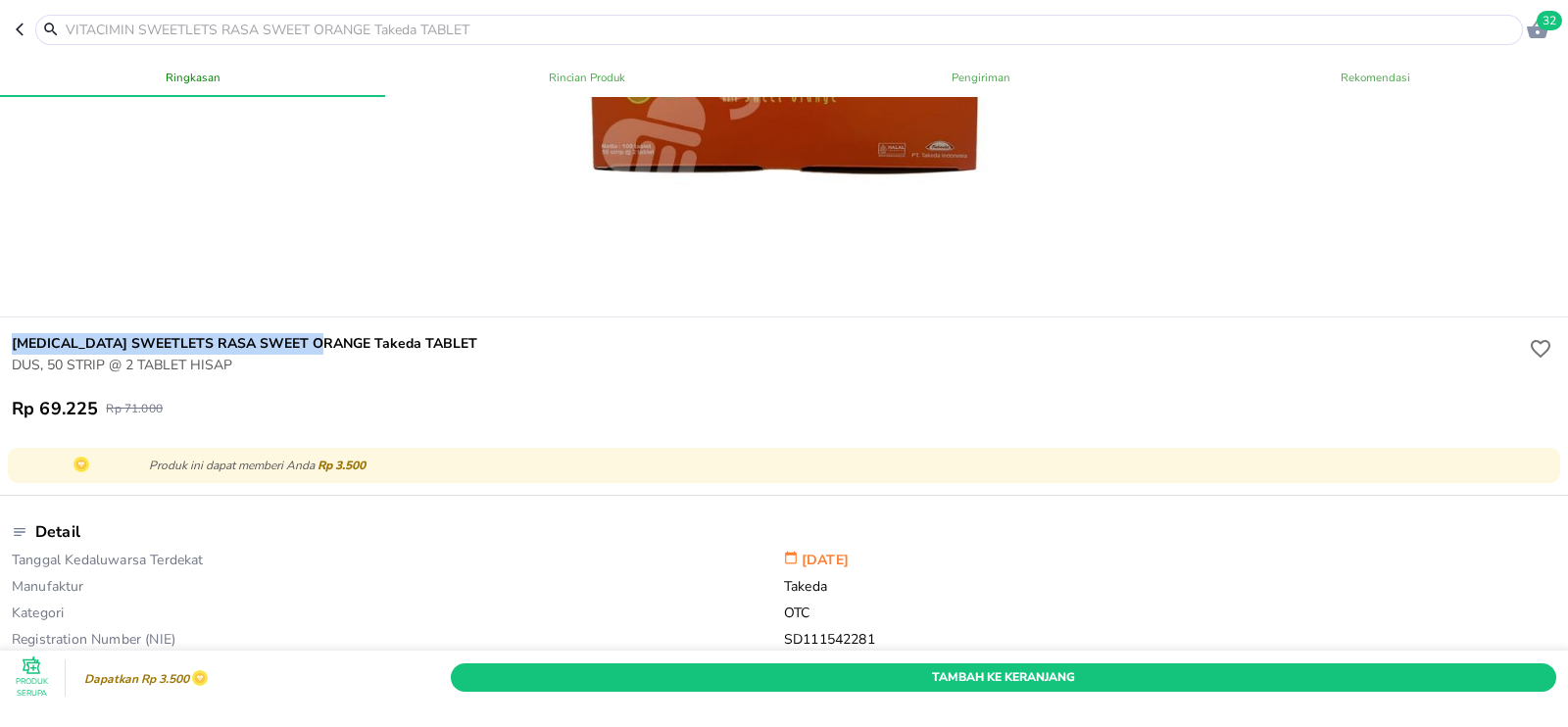
drag, startPoint x: 1, startPoint y: 344, endPoint x: 324, endPoint y: 344, distance: 323.0
click at [324, 344] on div "VITACIMIN SWEETLETS RASA SWEET ORANGE Takeda TABLET DUS, 50 STRIP @ 2 TABLET HI…" at bounding box center [784, 376] width 1576 height 118
copy h6 "VITACIMIN SWEETLETS RASA SWEET ORANGE"
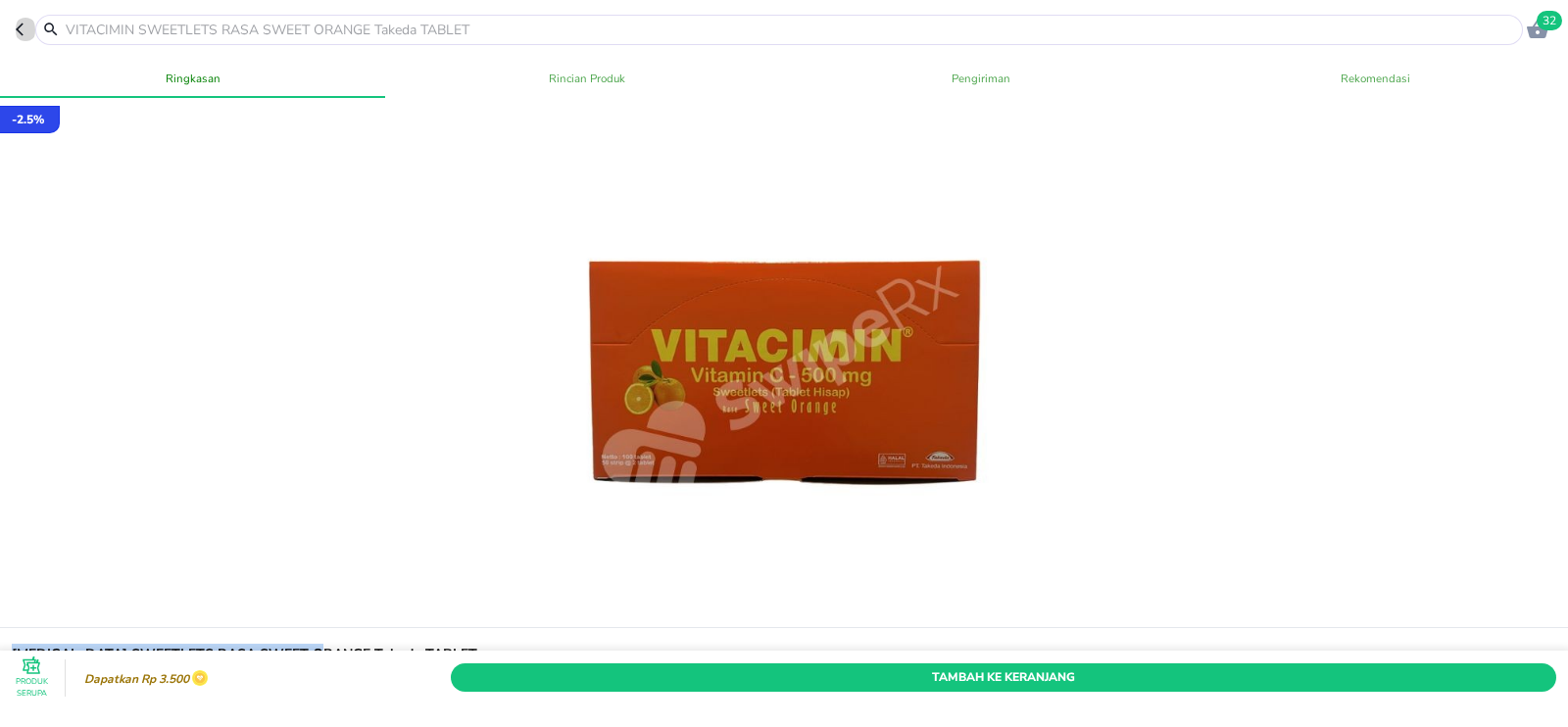
click at [21, 33] on icon "button" at bounding box center [20, 30] width 8 height 13
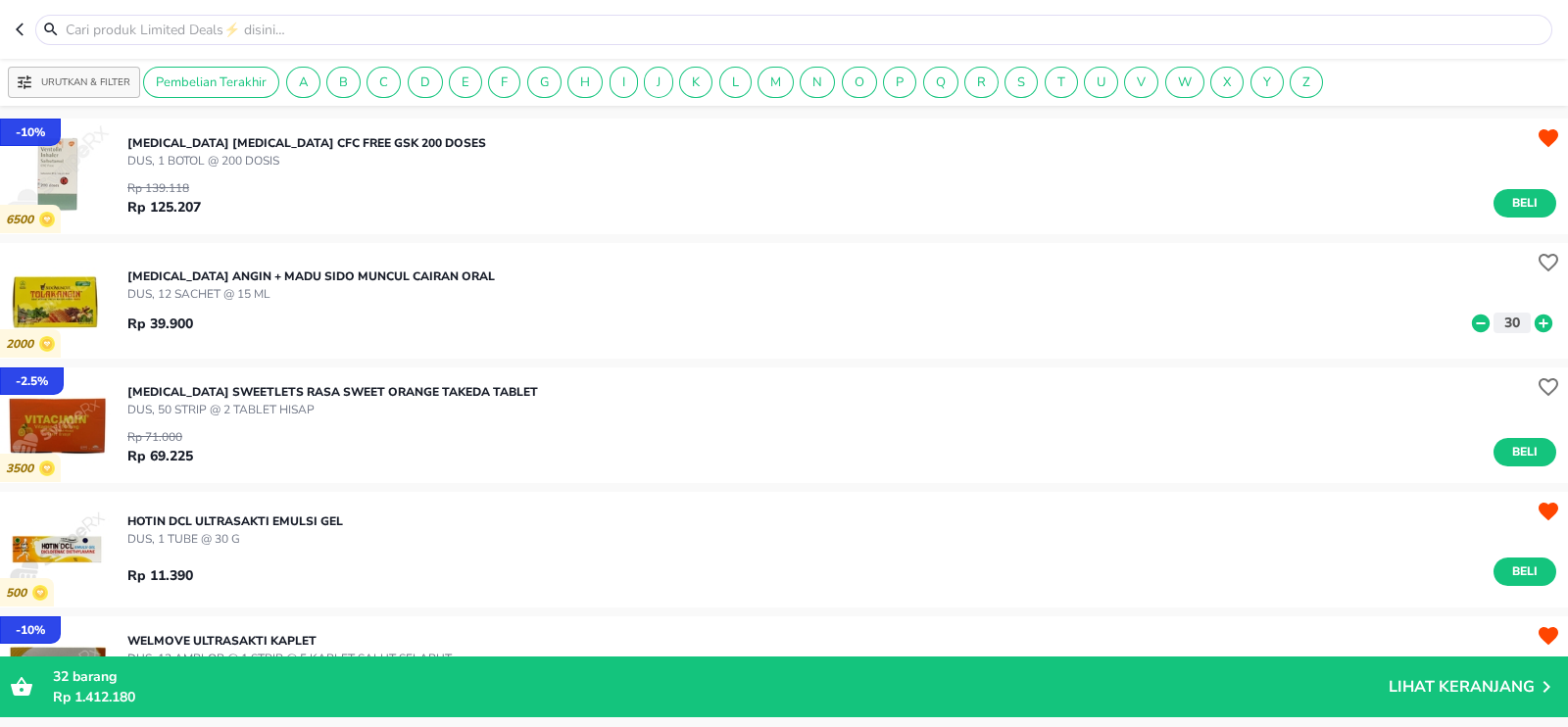
click at [208, 537] on p "DUS, 1 TUBE @ 30 G" at bounding box center [234, 538] width 216 height 18
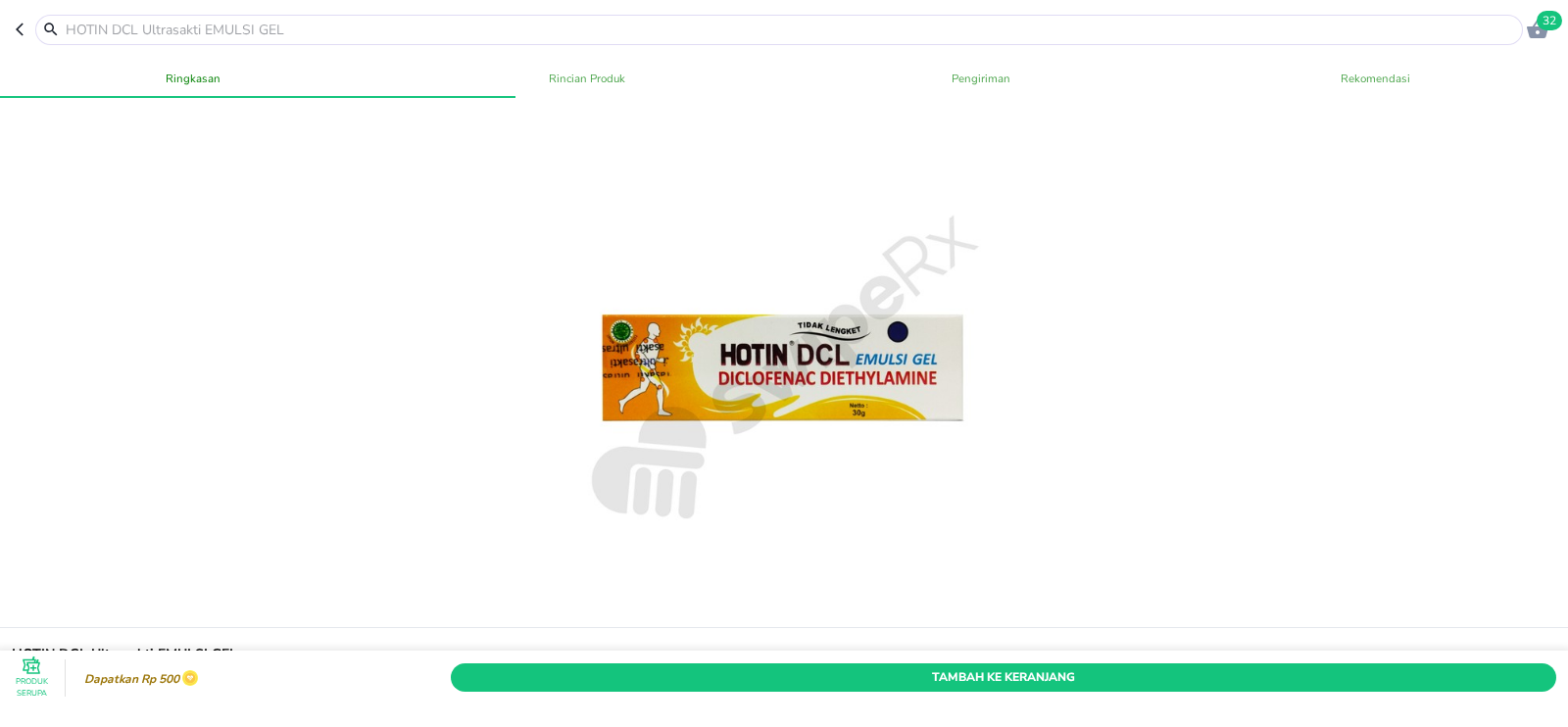
scroll to position [90, 0]
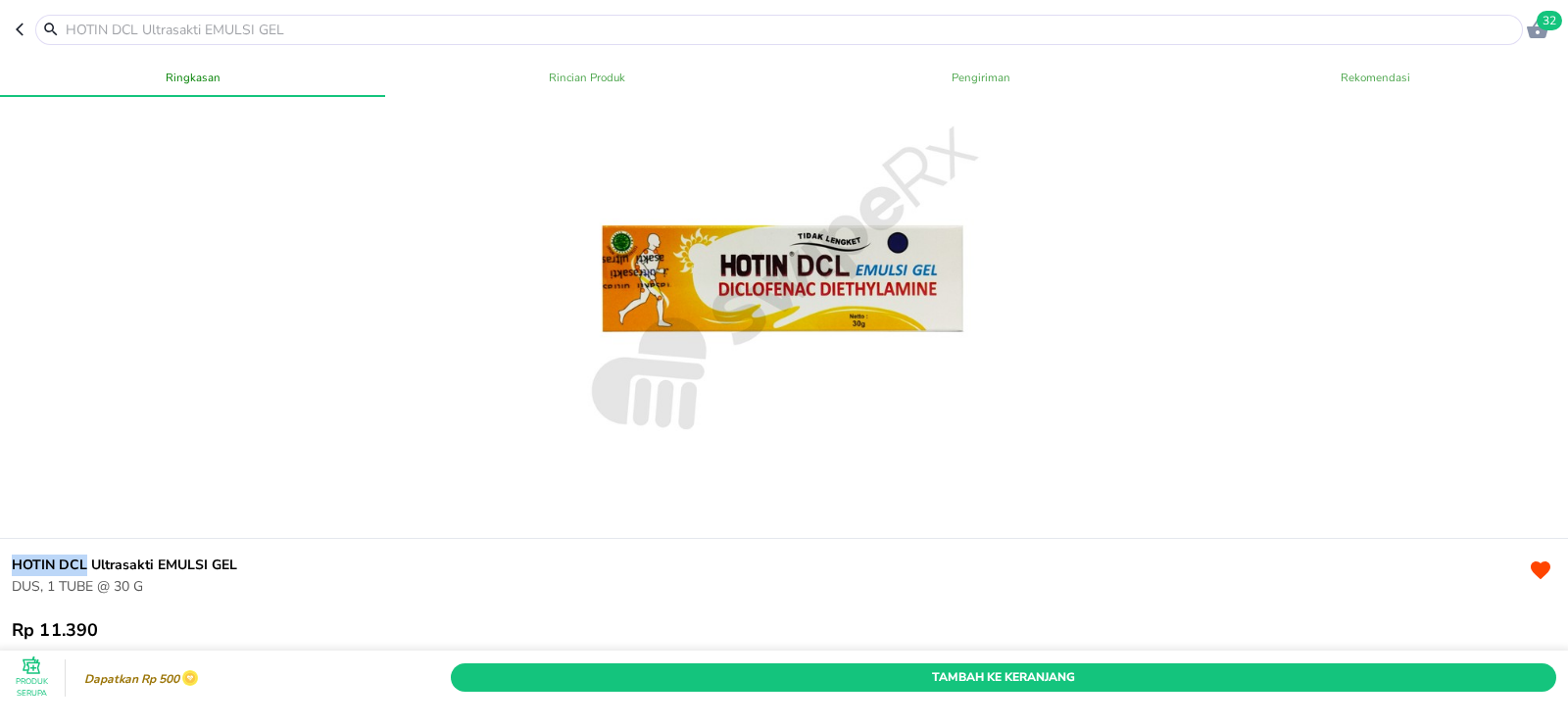
drag, startPoint x: 0, startPoint y: 563, endPoint x: 88, endPoint y: 568, distance: 88.1
click at [88, 568] on div "HOTIN DCL Ultrasakti EMULSI GEL DUS, 1 TUBE @ 30 G Rp 11.390" at bounding box center [784, 597] width 1576 height 118
copy h6 "HOTIN DCL"
click at [20, 27] on icon "button" at bounding box center [24, 30] width 16 height 16
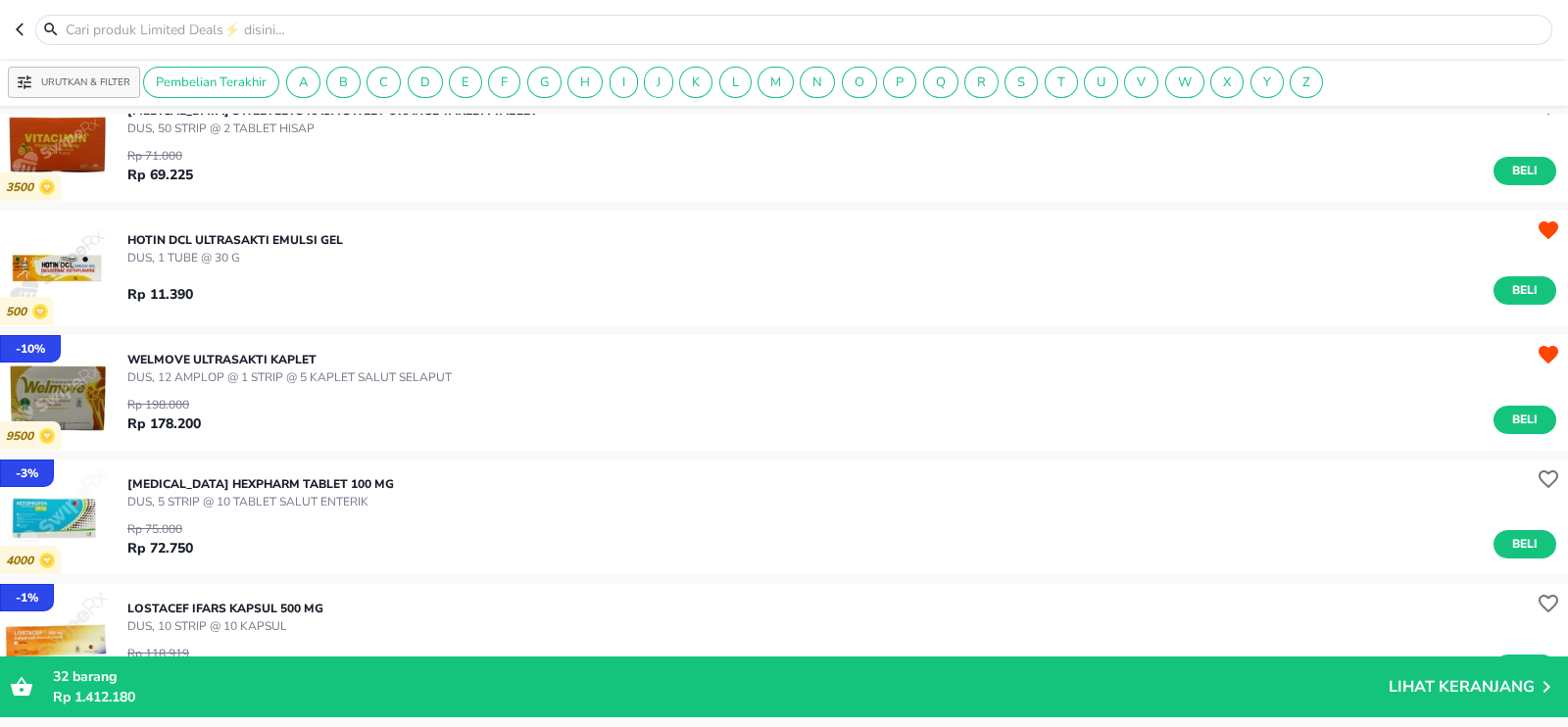
scroll to position [469, 0]
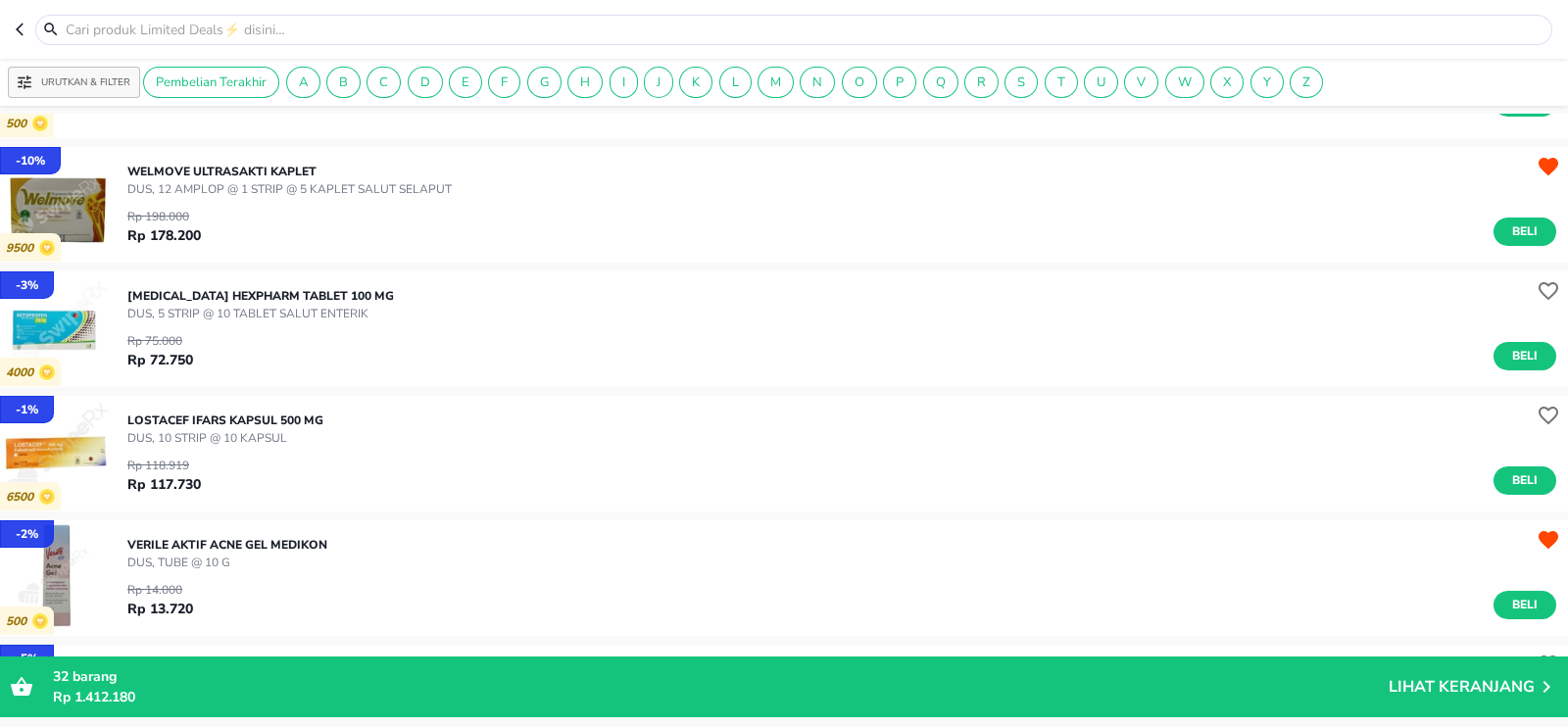
click at [189, 385] on div "- 3 % 4000 KETOPROFEN Hexpharm TABLET 100 MG DUS, 5 STRIP @ 10 TABLET SALUT ENT…" at bounding box center [784, 329] width 1568 height 114
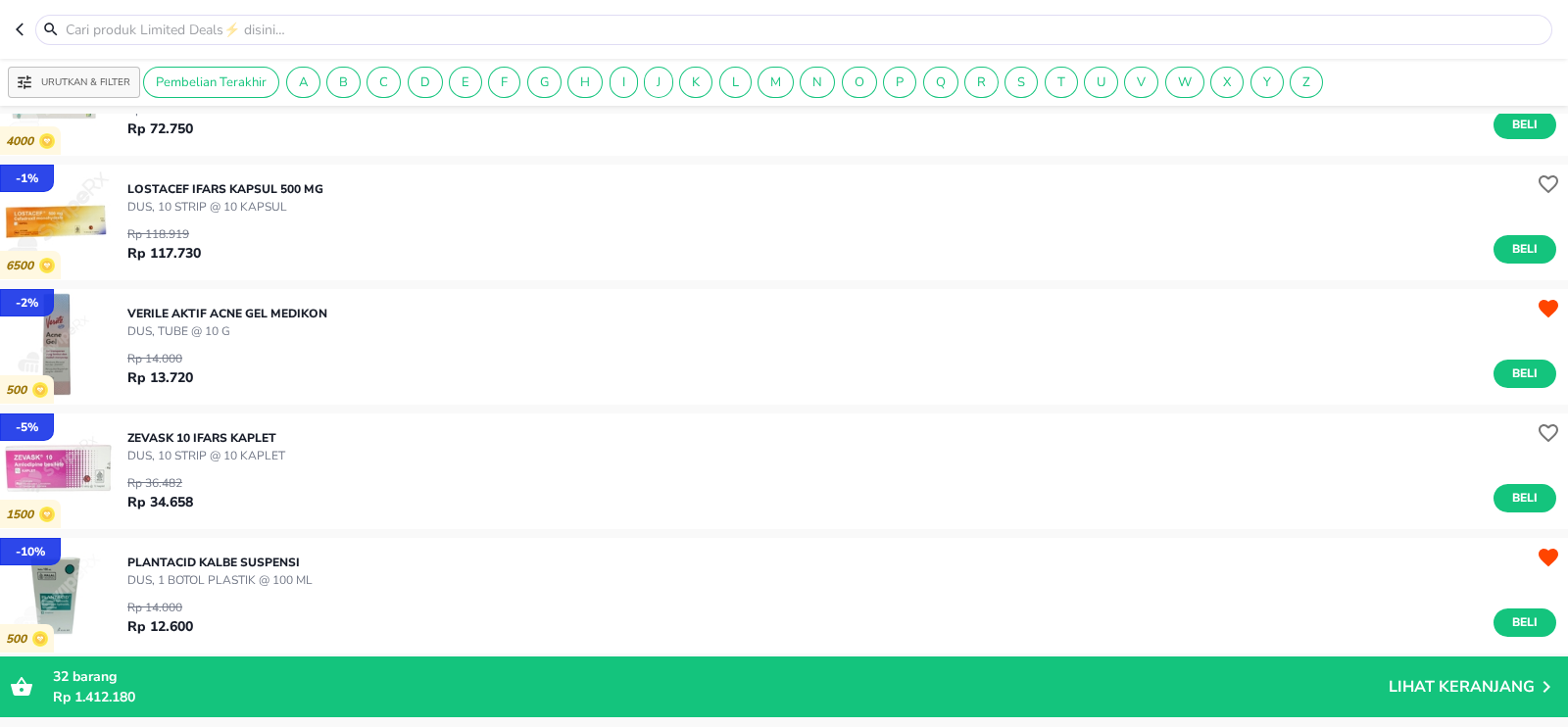
scroll to position [902, 0]
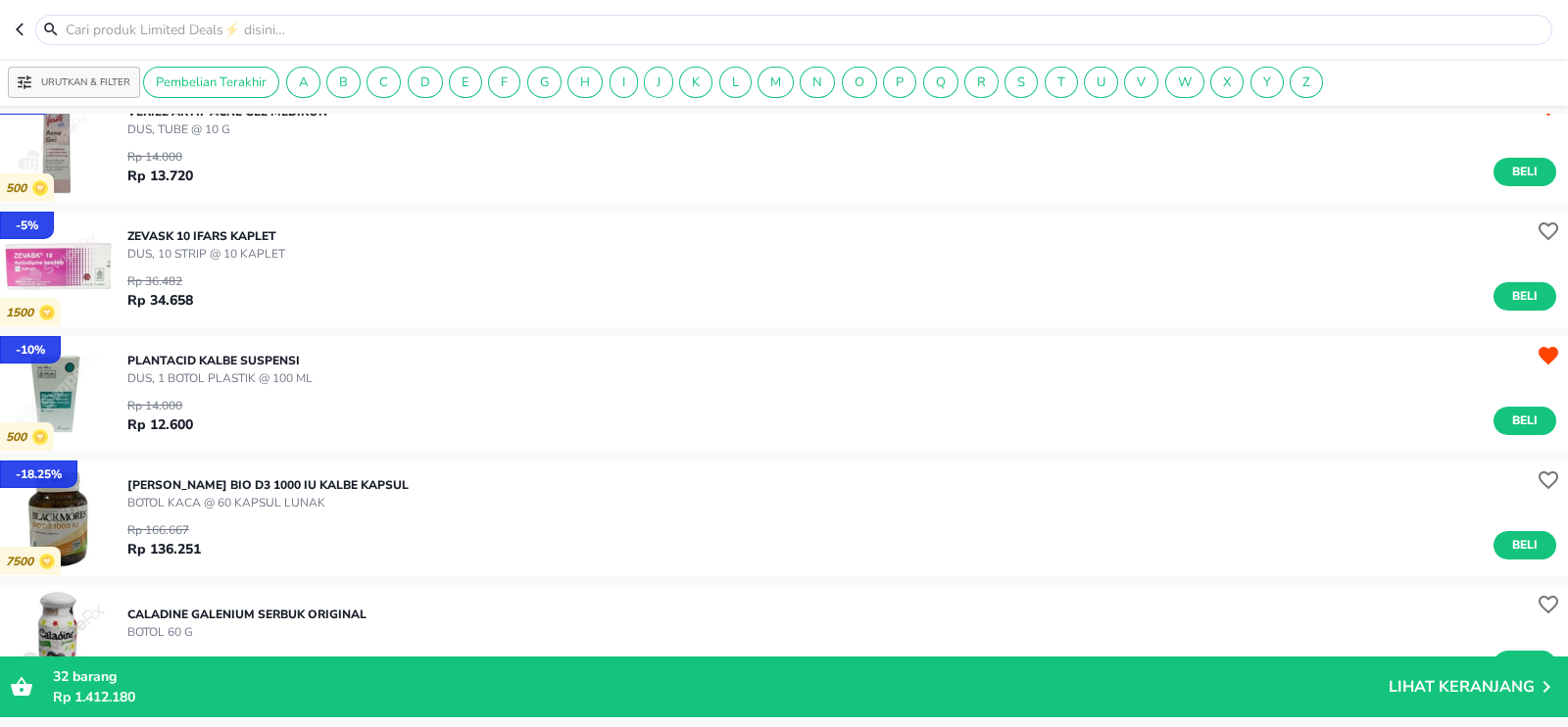
click at [205, 354] on p "PLANTACID Kalbe SUSPENSI" at bounding box center [220, 360] width 185 height 18
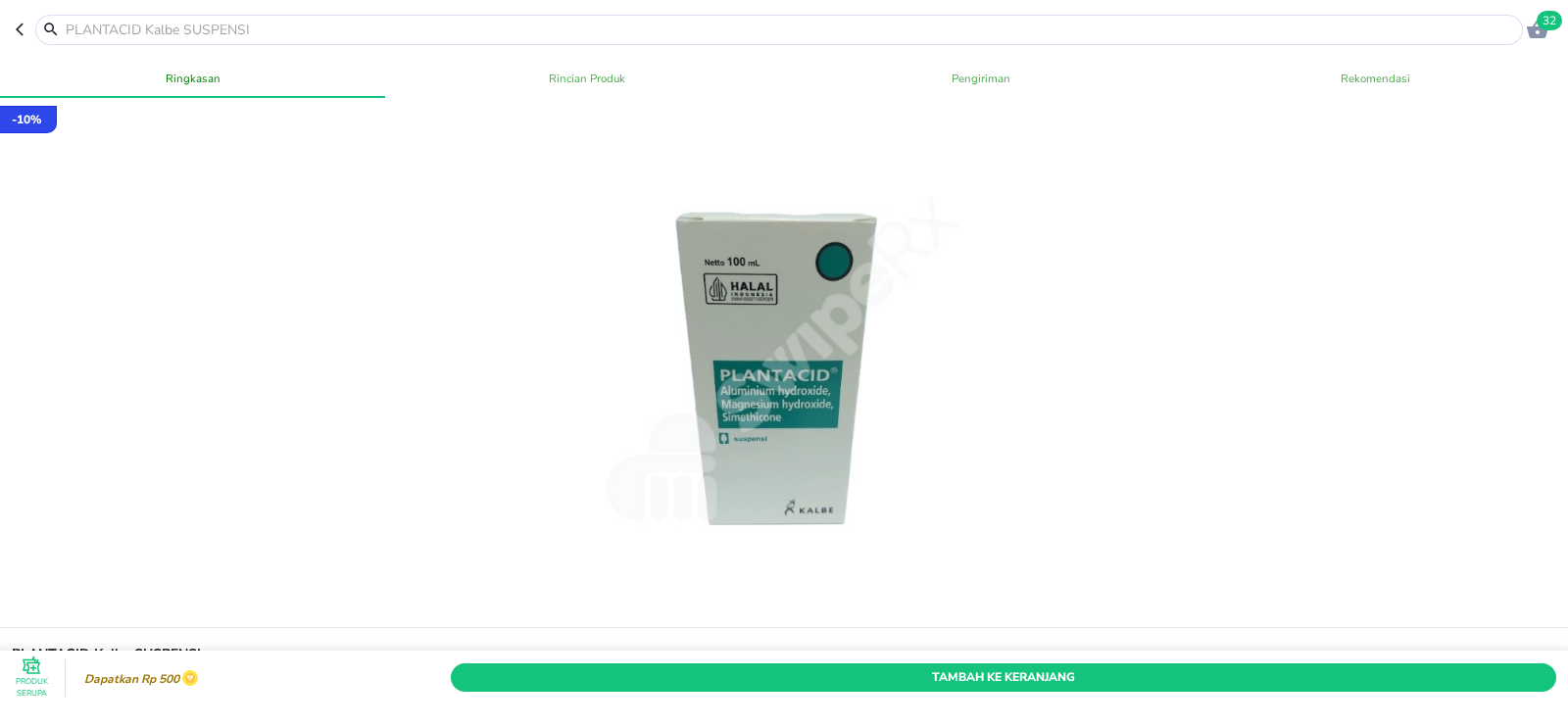
scroll to position [149, 0]
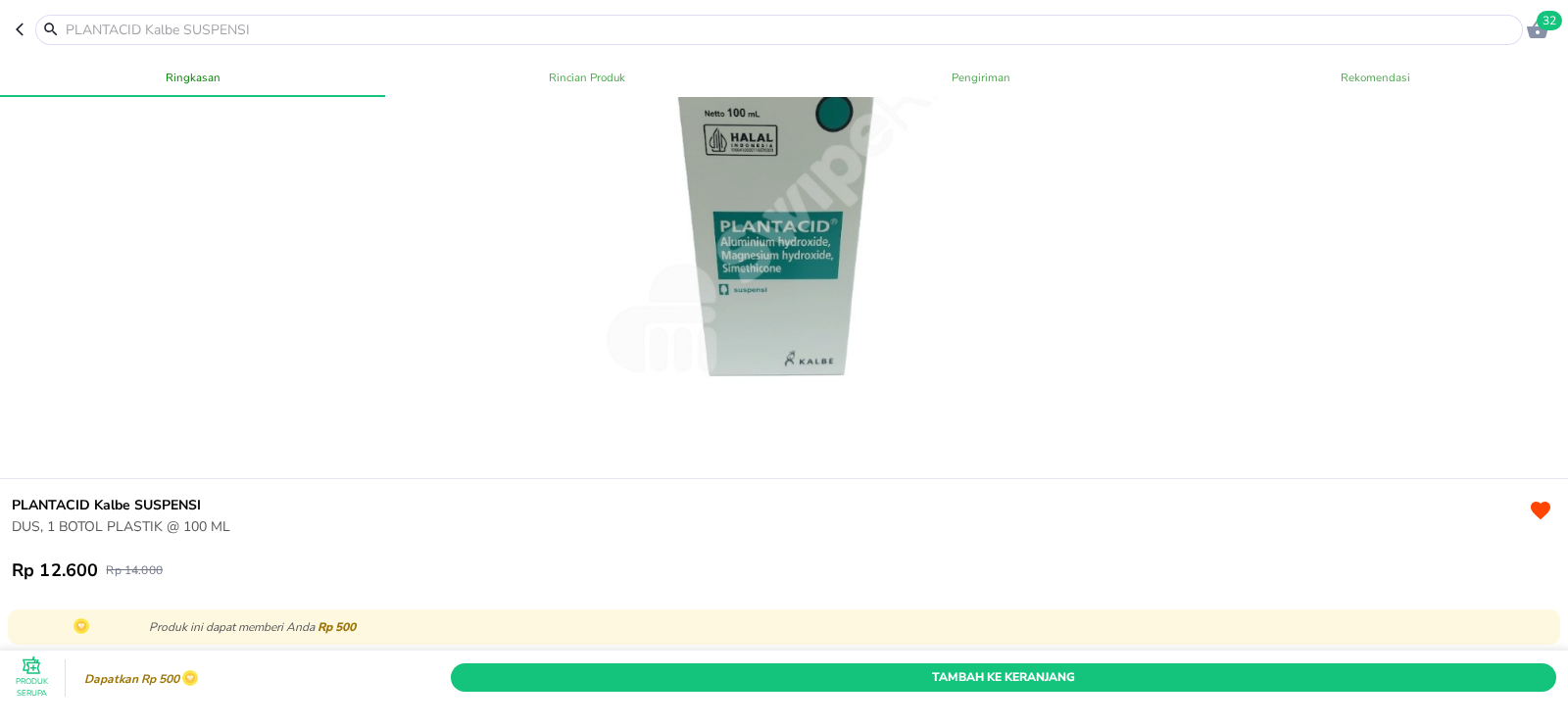
click at [21, 507] on h6 "PLANTACID Kalbe SUSPENSI" at bounding box center [768, 506] width 1513 height 22
copy h6 "PLANTACID"
click at [24, 31] on icon "button" at bounding box center [24, 30] width 16 height 16
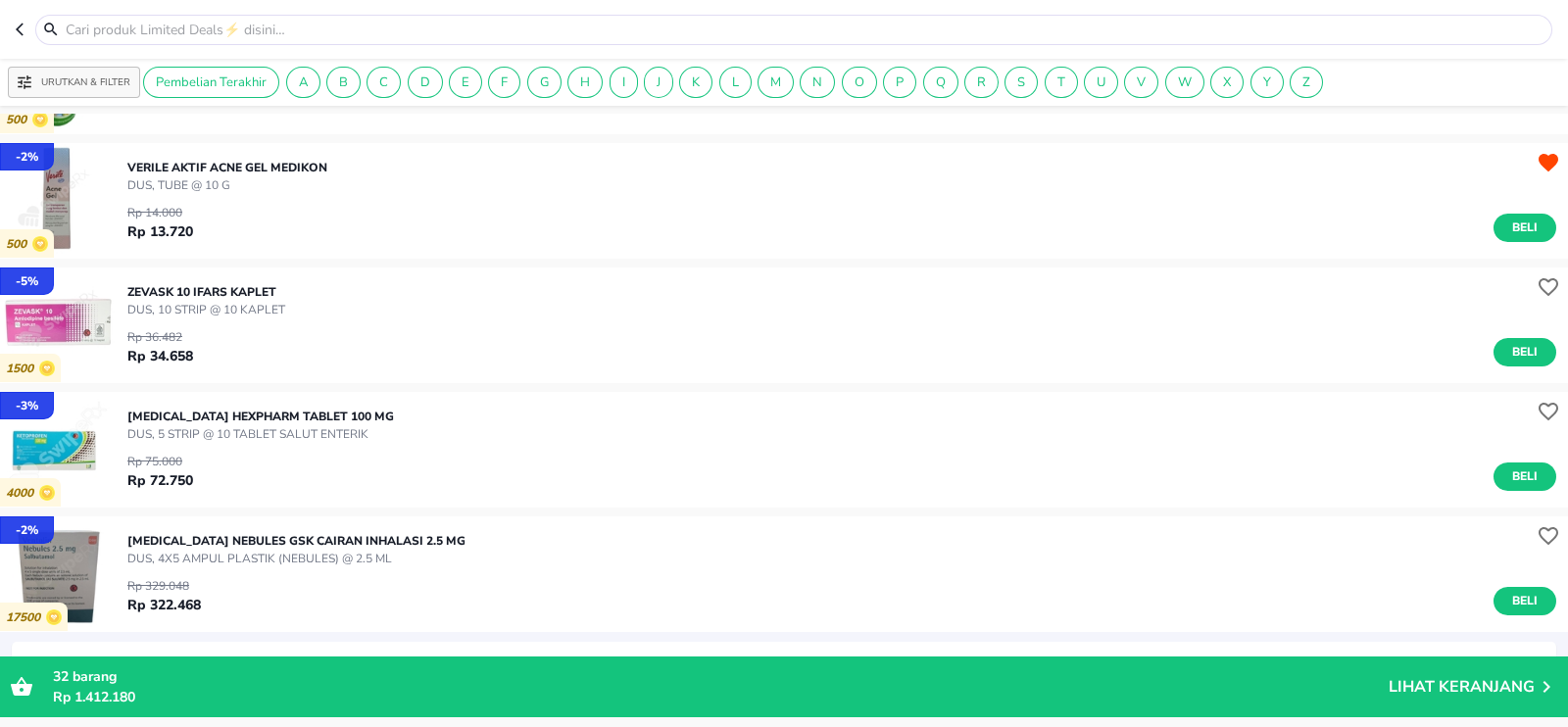
scroll to position [229, 0]
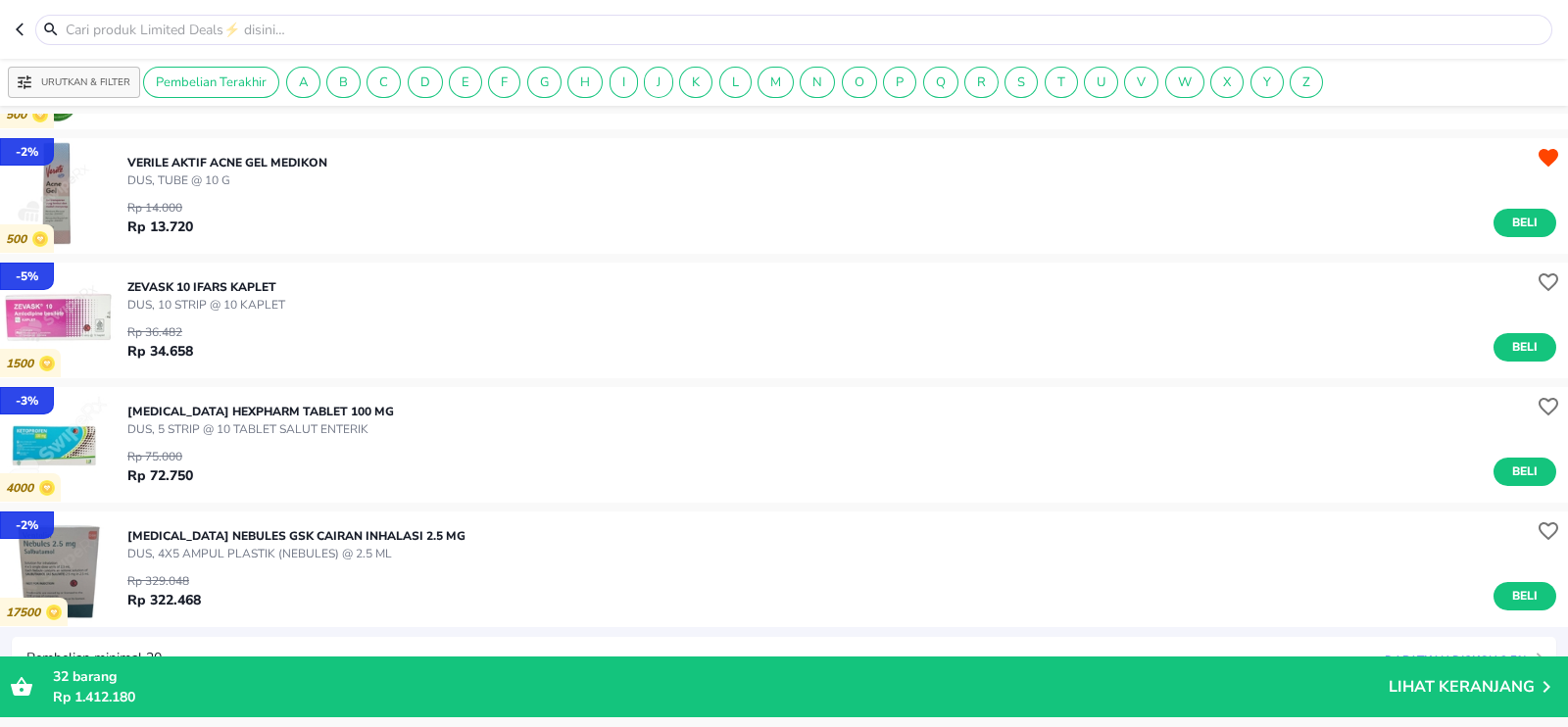
click at [193, 314] on div "Rp 36.482 Rp 34.658 Beli" at bounding box center [841, 337] width 1428 height 48
click at [203, 290] on p "ZEVASK 10 Ifars KAPLET" at bounding box center [206, 287] width 157 height 18
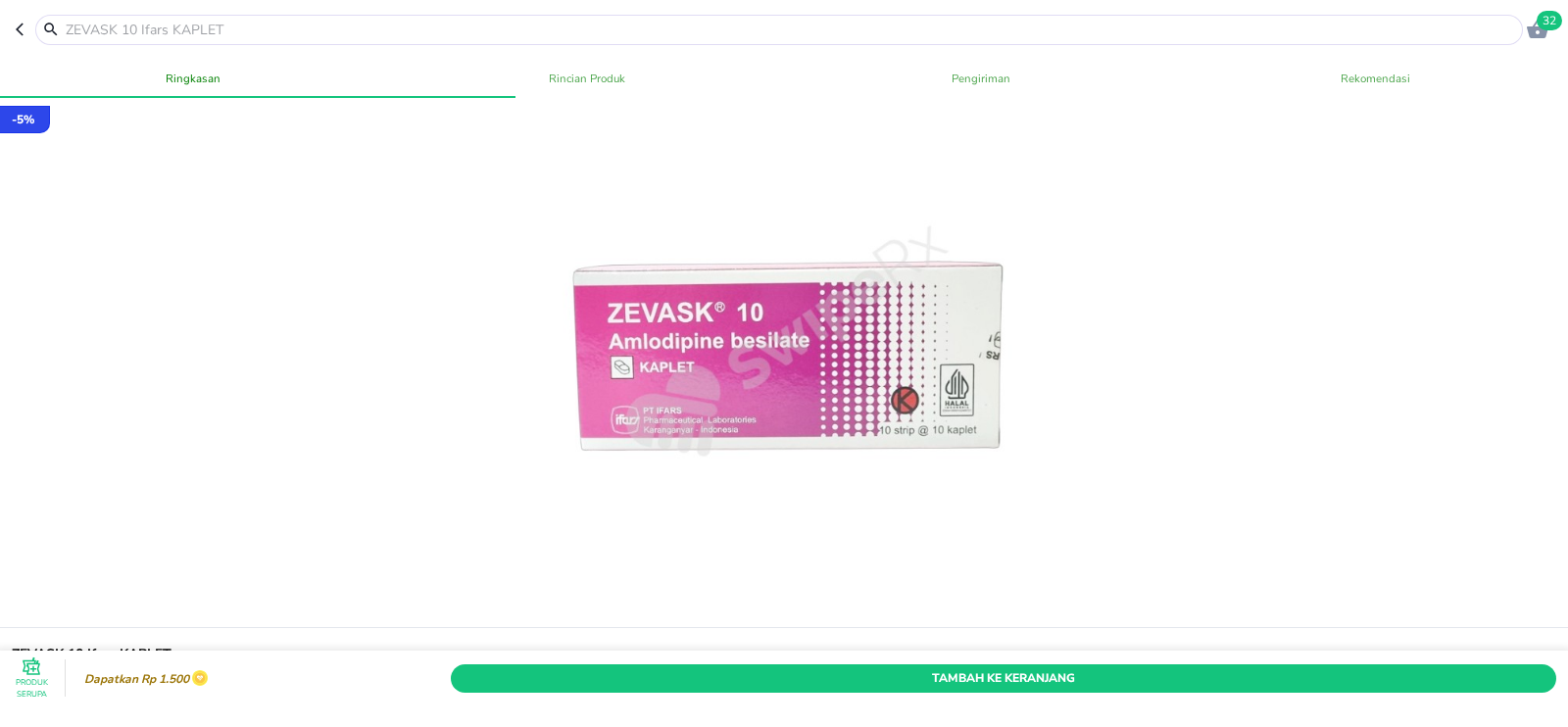
scroll to position [139, 0]
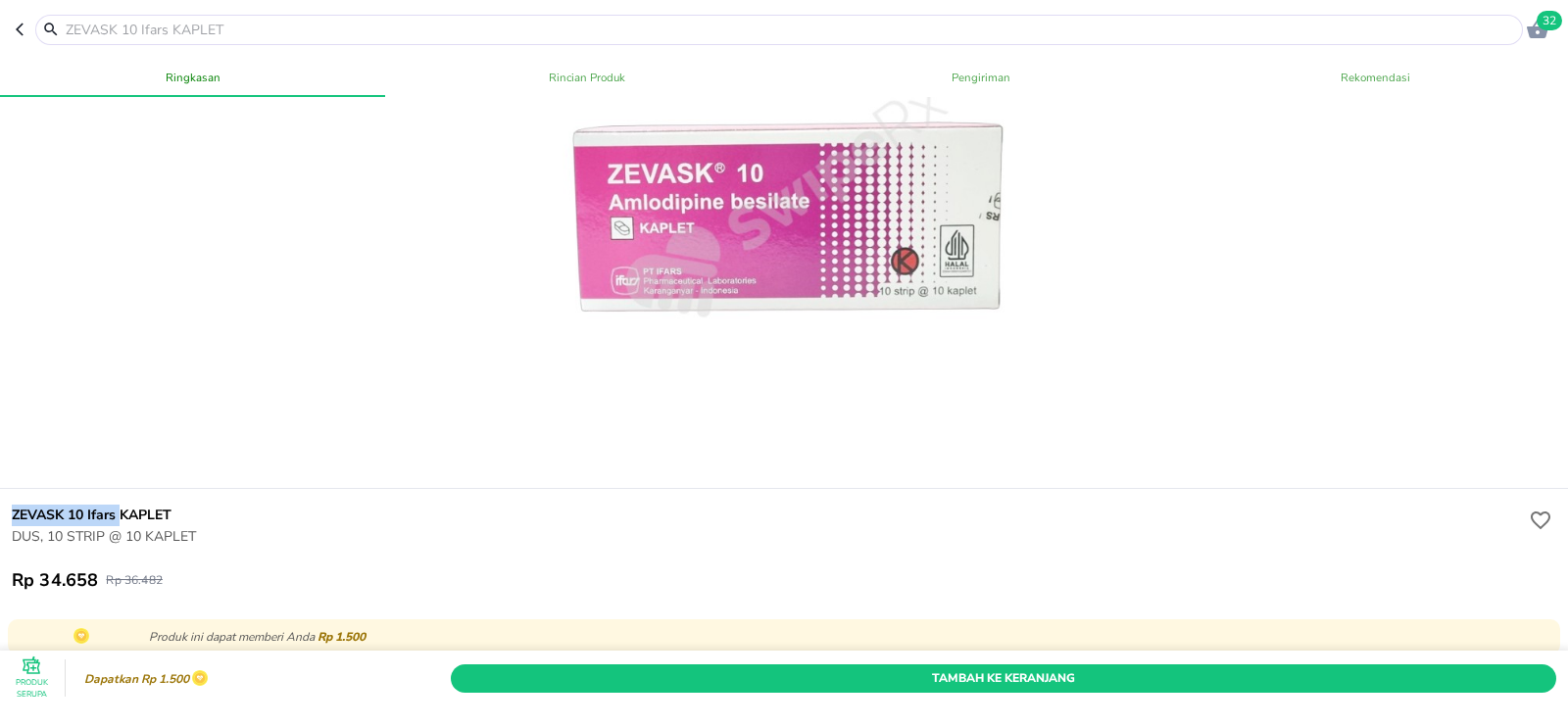
drag, startPoint x: 109, startPoint y: 515, endPoint x: 122, endPoint y: 515, distance: 13.0
click at [122, 515] on div "ZEVASK 10 Ifars KAPLET DUS, 10 STRIP @ 10 KAPLET Rp 34.658 Rp 36.482" at bounding box center [784, 548] width 1576 height 118
click at [21, 22] on icon "button" at bounding box center [24, 30] width 16 height 16
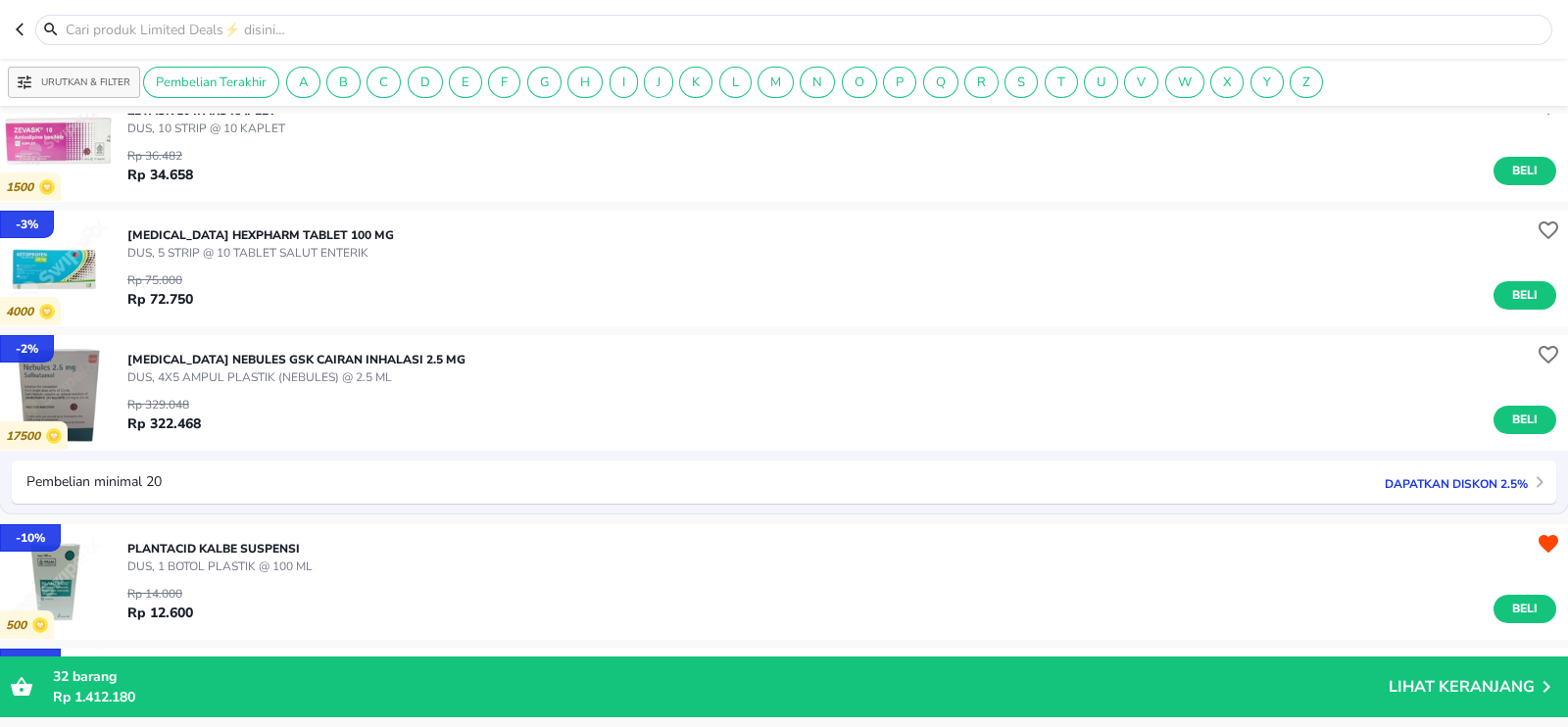
scroll to position [403, 0]
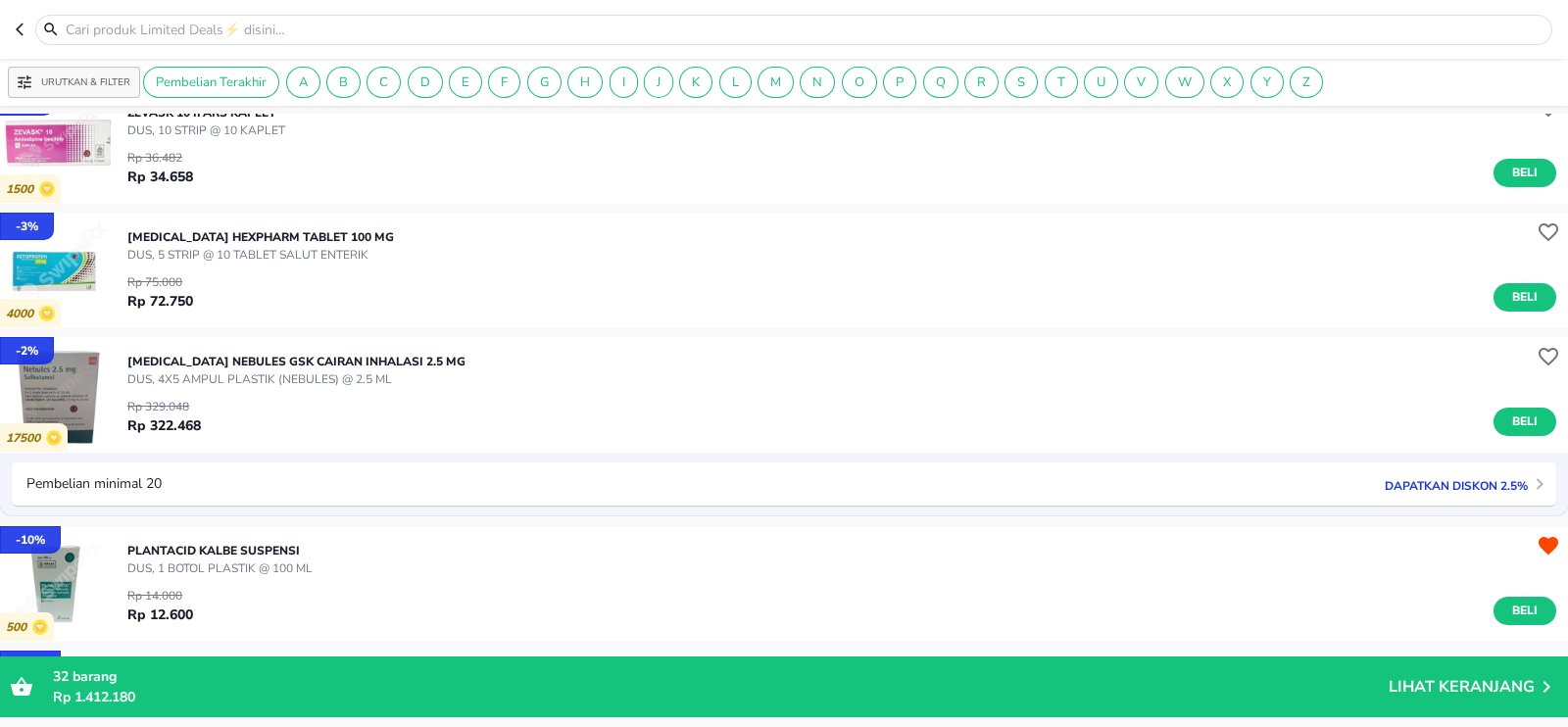
click at [268, 244] on p "[MEDICAL_DATA] Hexpharm TABLET 100 MG" at bounding box center [260, 237] width 267 height 18
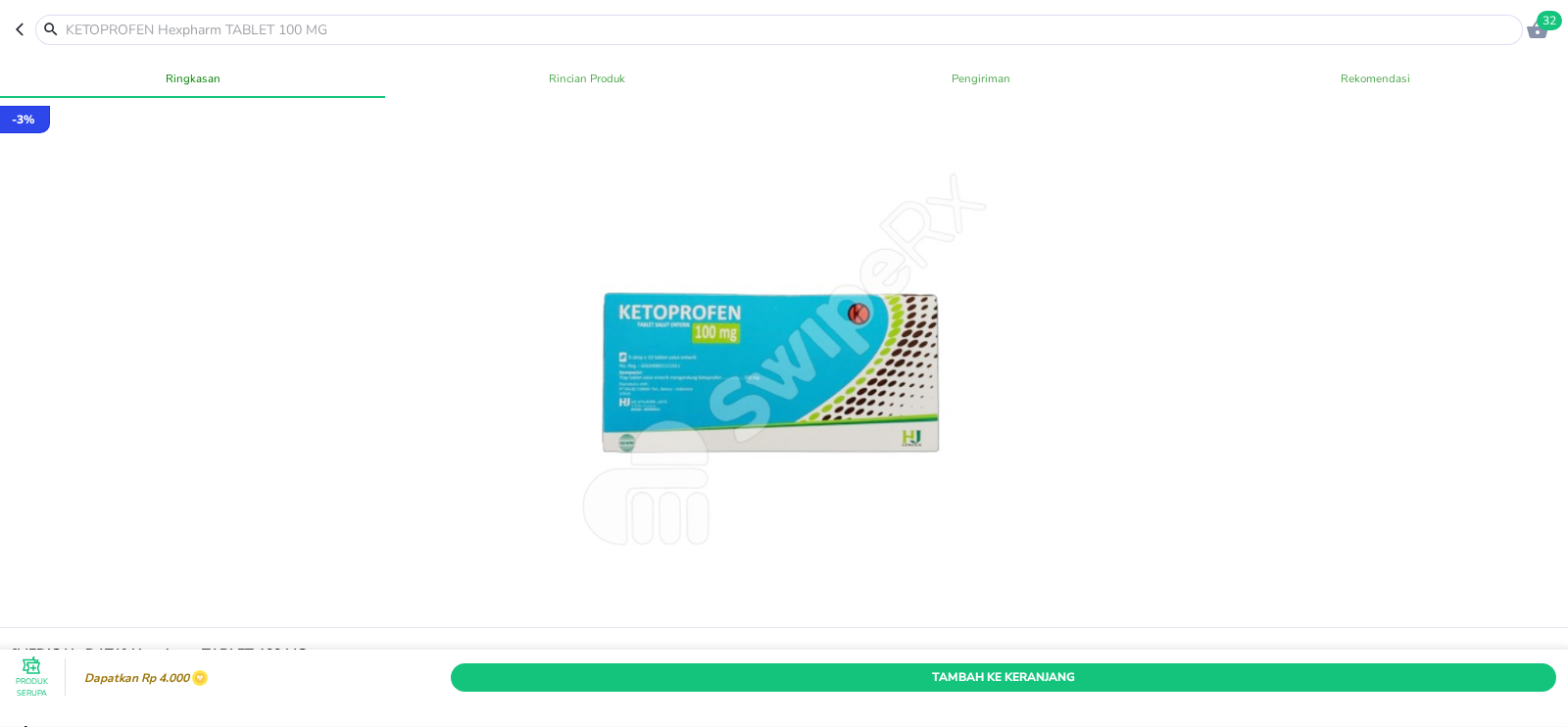
scroll to position [97, 0]
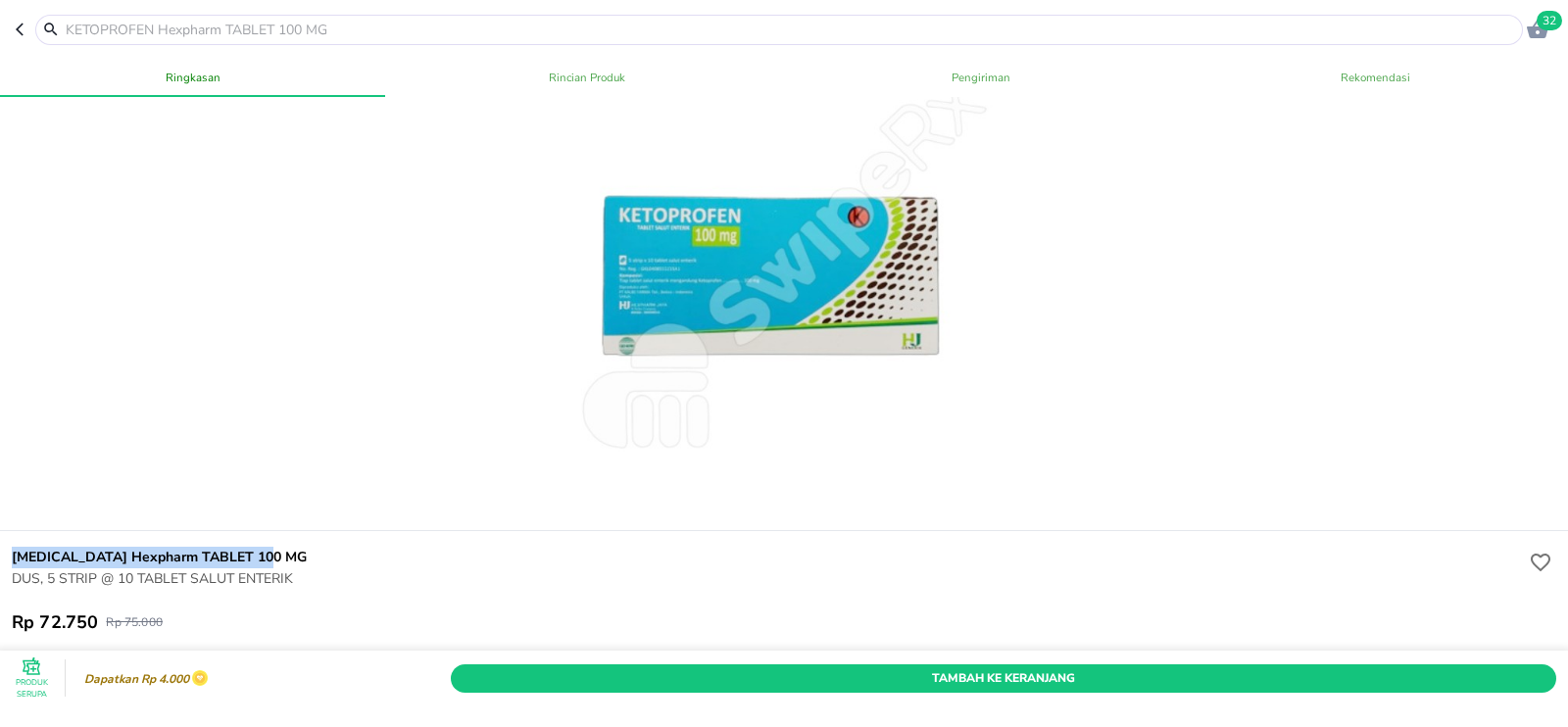
drag, startPoint x: 1, startPoint y: 558, endPoint x: 299, endPoint y: 549, distance: 298.1
click at [299, 549] on div "[MEDICAL_DATA] Hexpharm TABLET 100 MG DUS, 5 STRIP @ 10 TABLET SALUT ENTERIK Rp…" at bounding box center [784, 589] width 1576 height 118
copy h6 "[MEDICAL_DATA] Hexpharm TABLET 100 MG"
click at [33, 24] on button "button" at bounding box center [26, 30] width 20 height 30
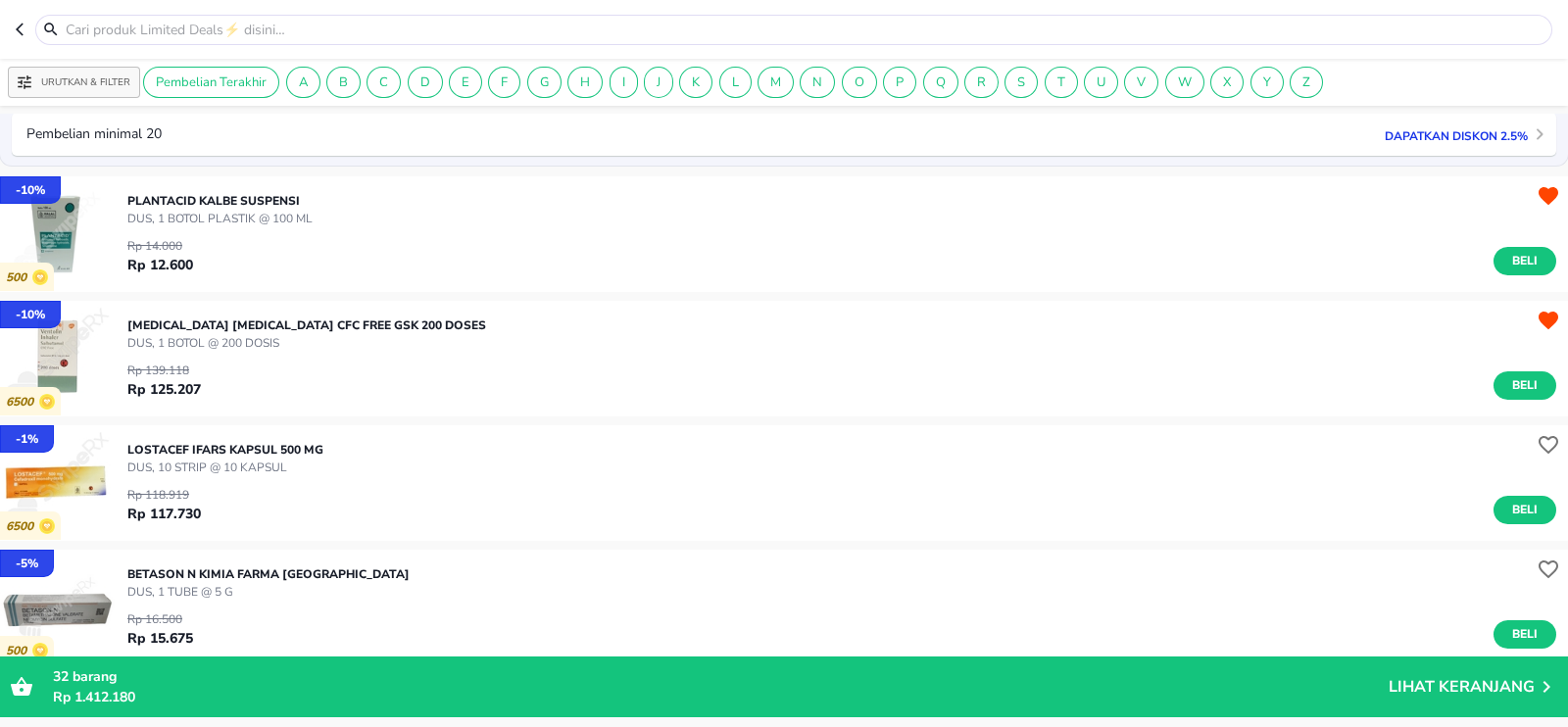
scroll to position [890, 0]
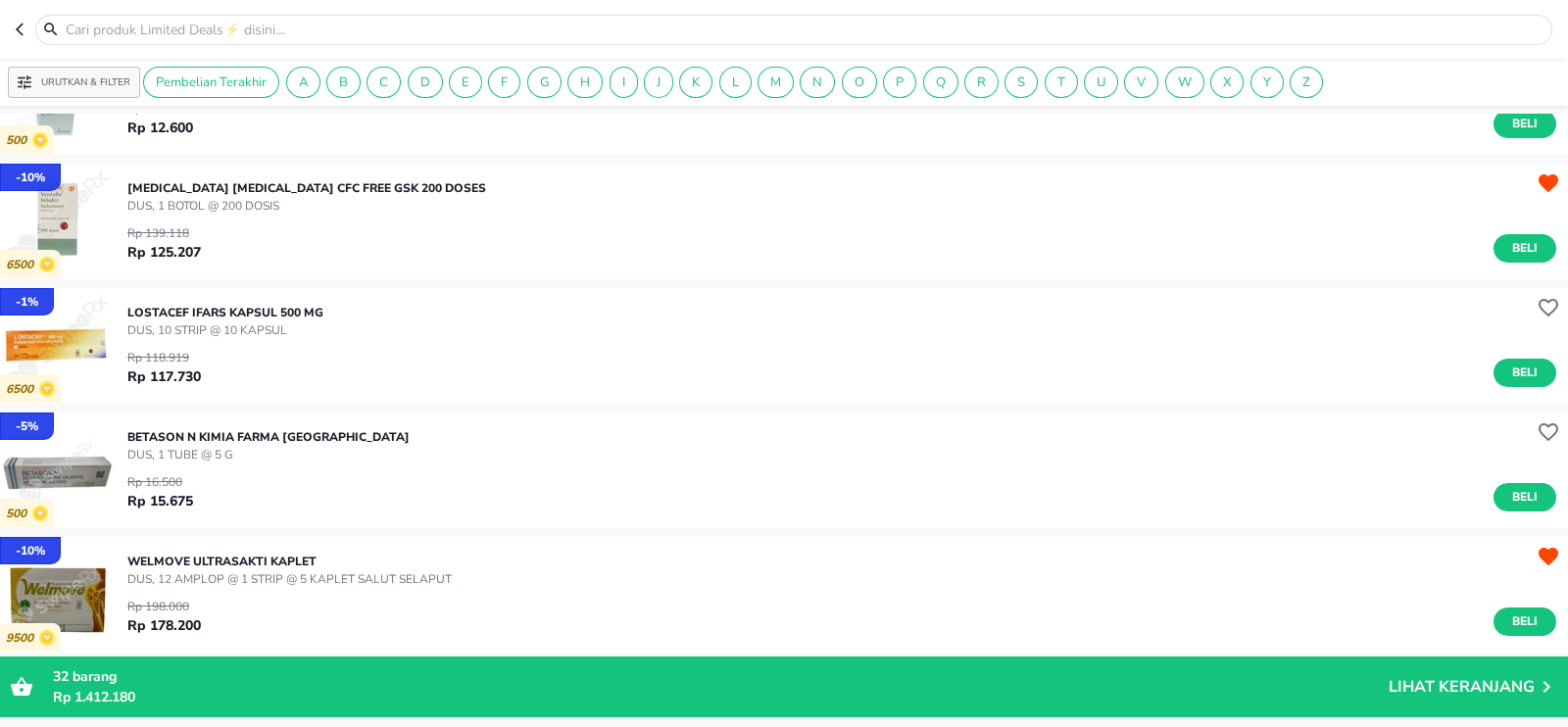
click at [252, 322] on p "DUS, 10 STRIP @ 10 KAPSUL" at bounding box center [224, 330] width 196 height 18
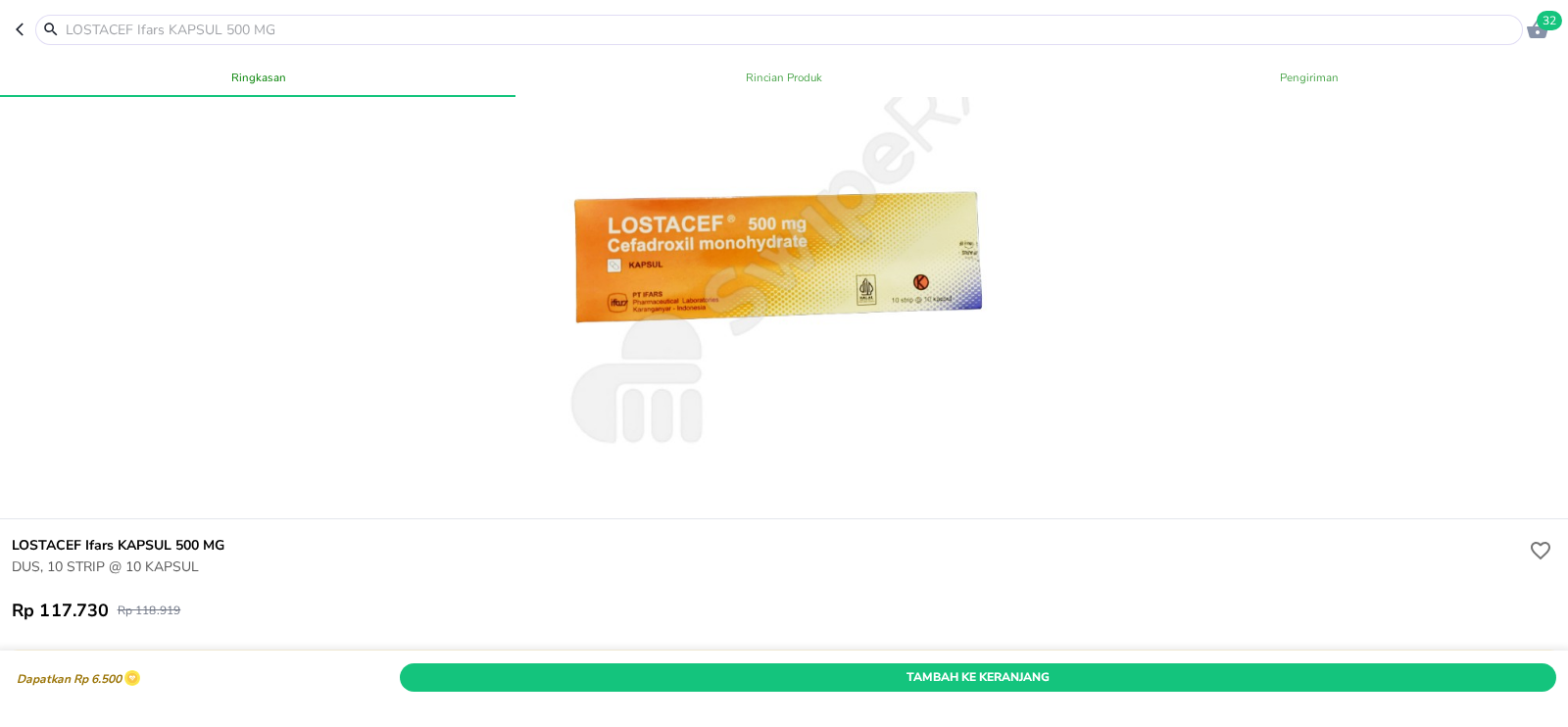
click at [37, 537] on h6 "LOSTACEF Ifars KAPSUL 500 MG" at bounding box center [768, 545] width 1513 height 22
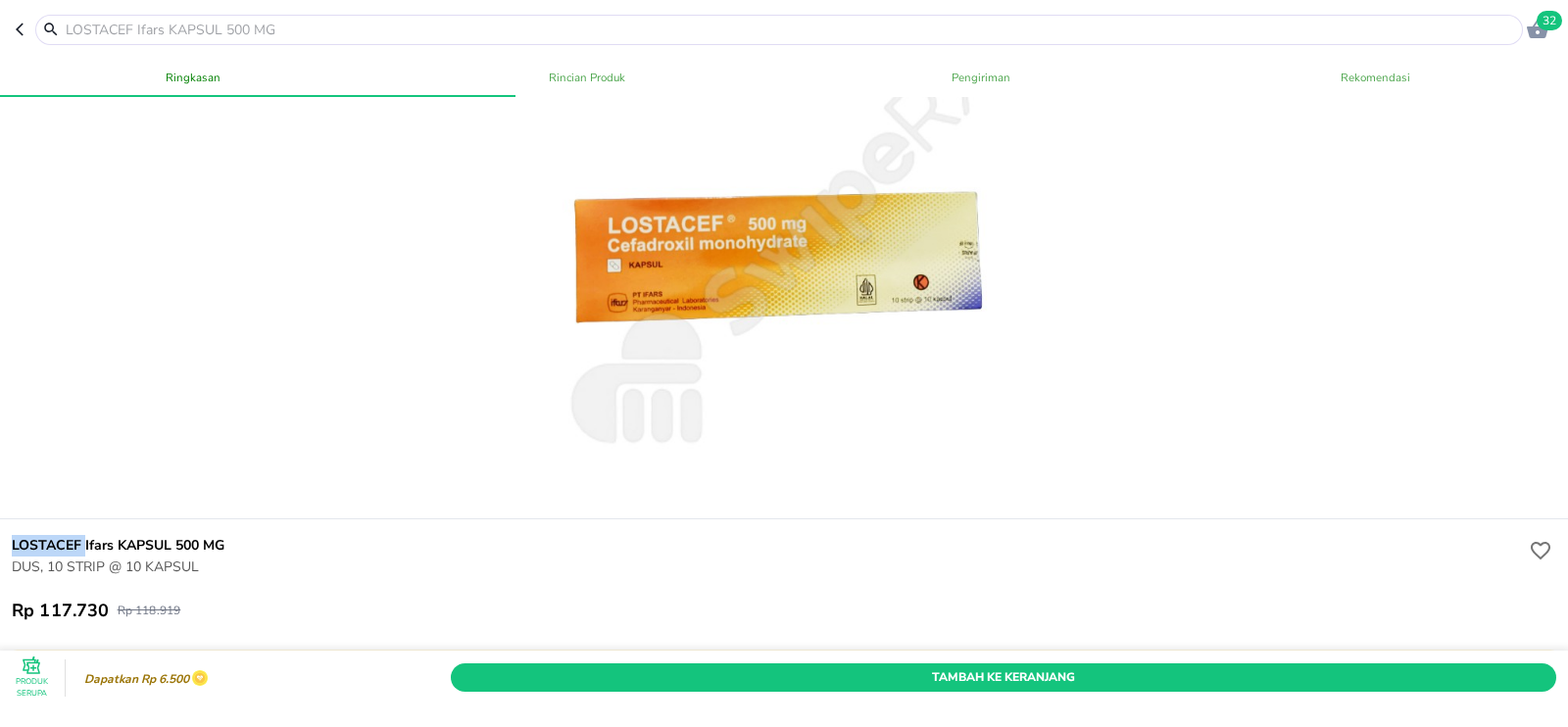
scroll to position [109, 0]
click at [21, 25] on icon "button" at bounding box center [20, 30] width 8 height 13
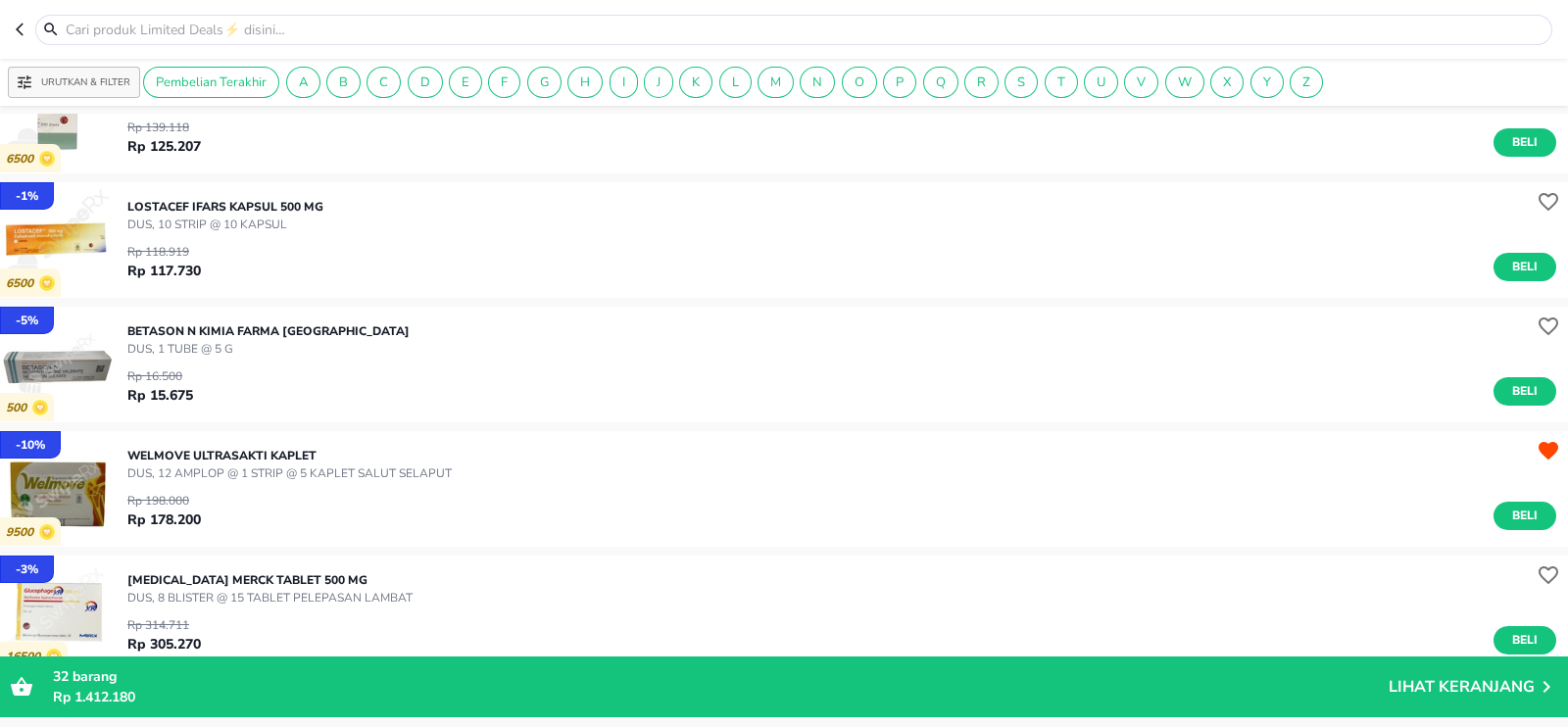
scroll to position [998, 0]
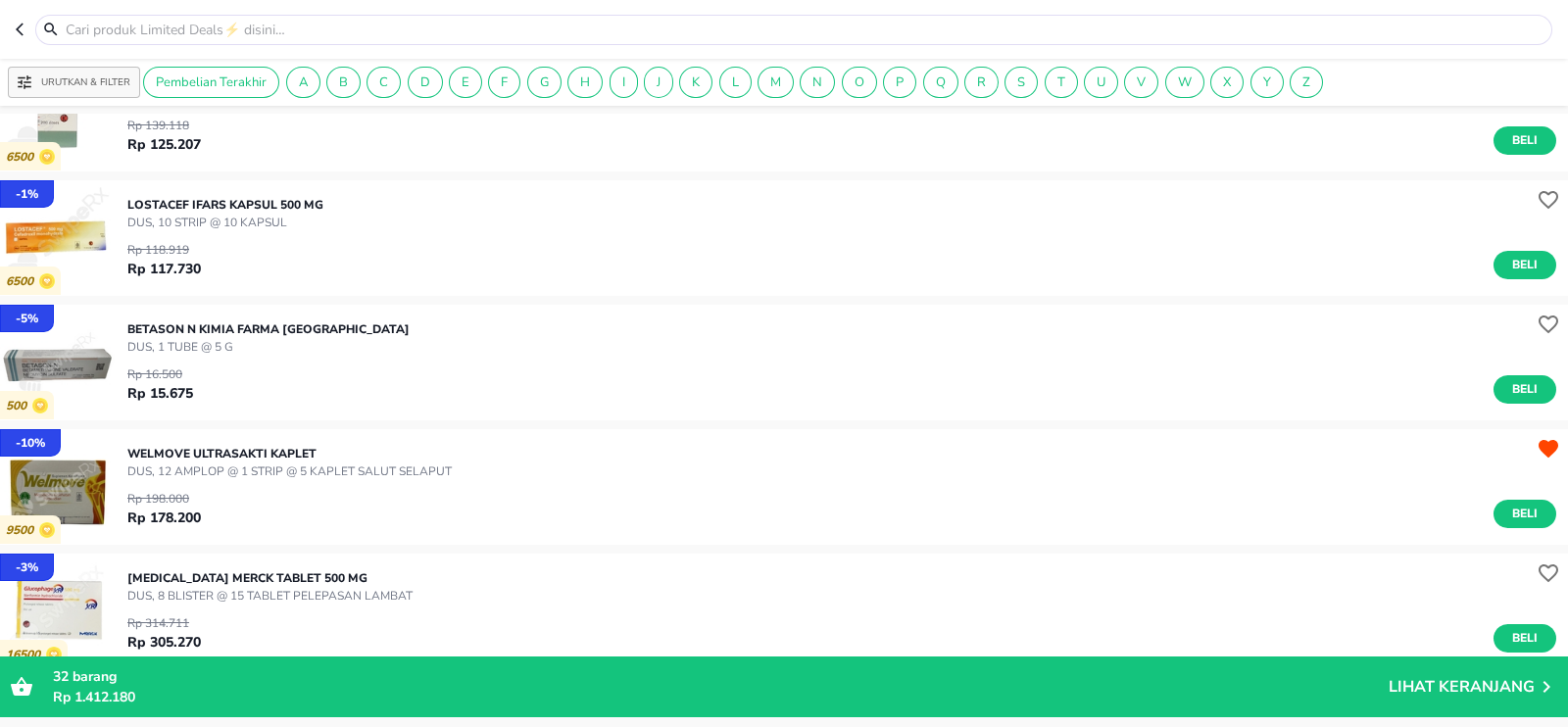
click at [176, 466] on p "DUS, 12 AMPLOP @ 1 STRIP @ 5 KAPLET SALUT SELAPUT" at bounding box center [288, 471] width 324 height 18
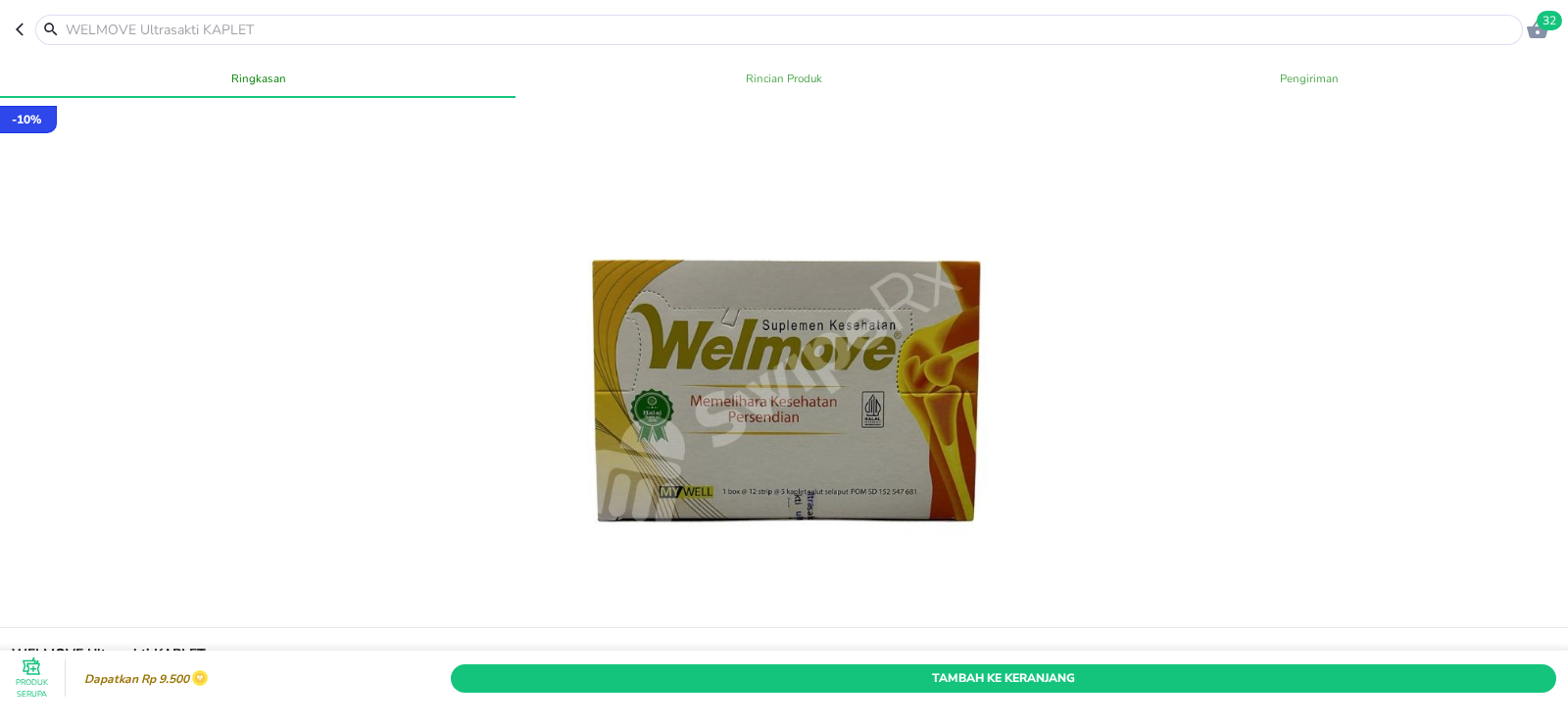
click at [34, 643] on h6 "WELMOVE Ultrasakti KAPLET" at bounding box center [768, 654] width 1513 height 22
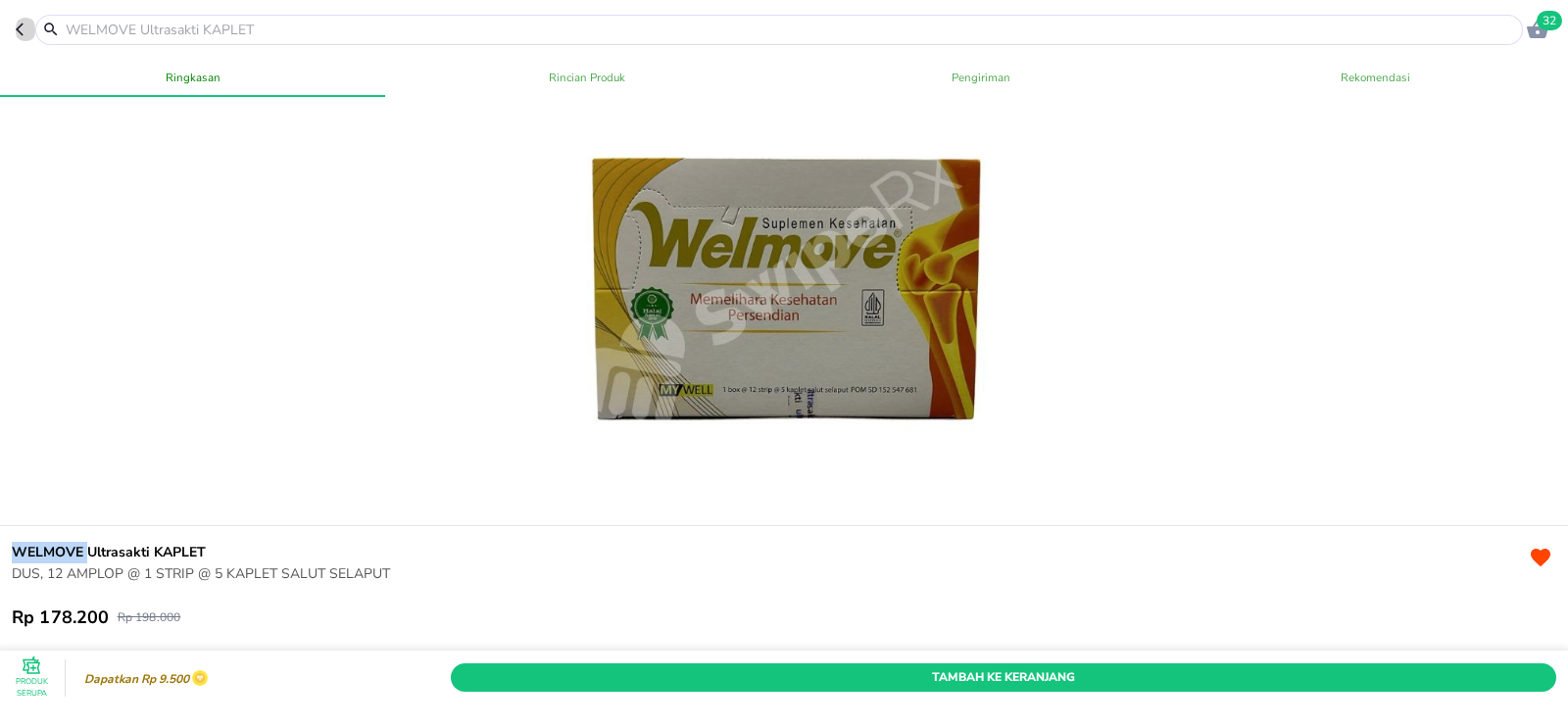
click at [16, 28] on icon "button" at bounding box center [24, 30] width 16 height 16
